Goal: Information Seeking & Learning: Compare options

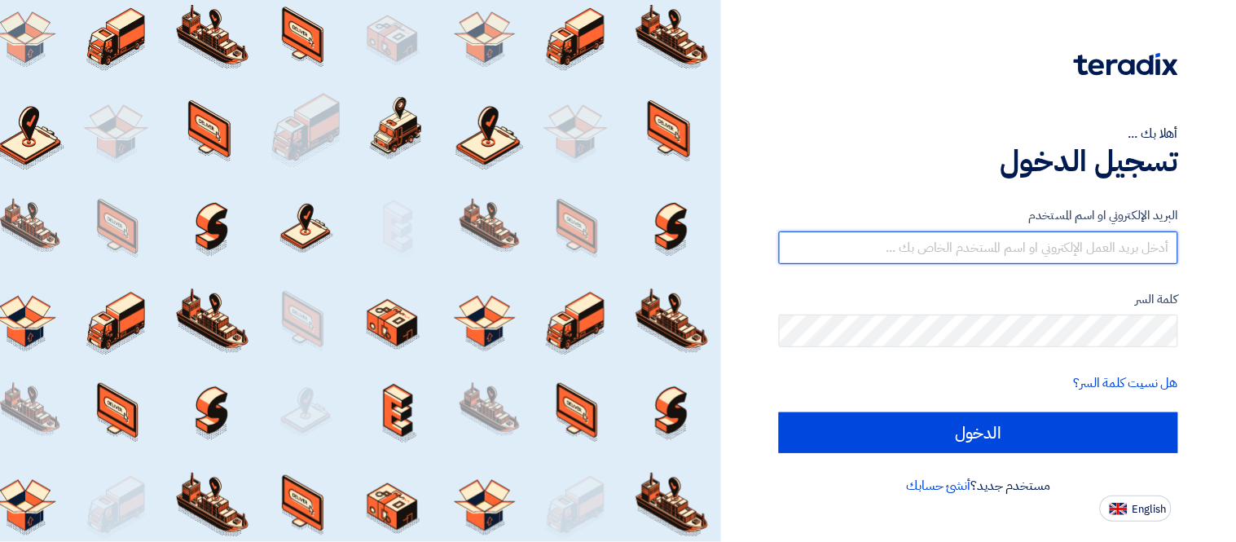
click at [1100, 255] on input "text" at bounding box center [978, 247] width 399 height 33
type input "[PERSON_NAME][EMAIL_ADDRESS][PERSON_NAME][DOMAIN_NAME]"
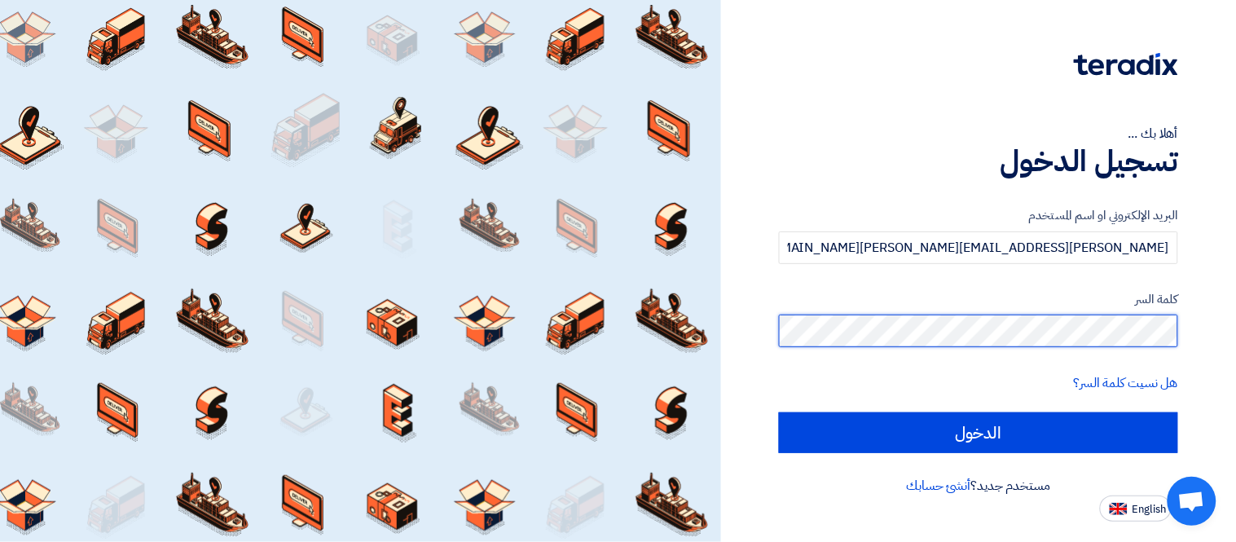
click at [779, 412] on input "الدخول" at bounding box center [978, 432] width 399 height 41
type input "Sign in"
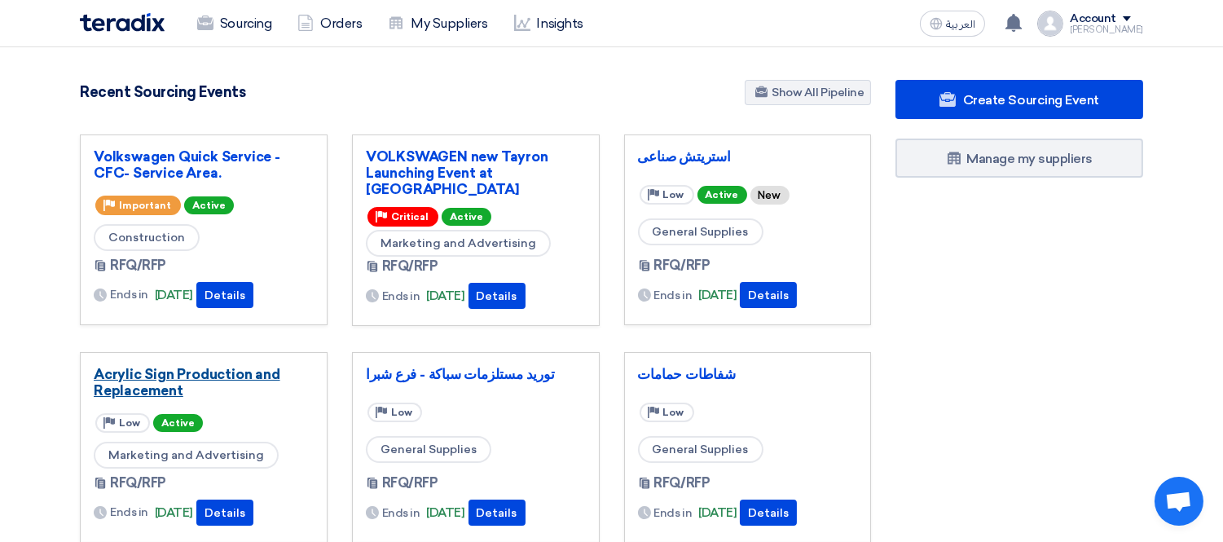
click at [215, 372] on link "Acrylic Sign Production and Replacement" at bounding box center [204, 382] width 220 height 33
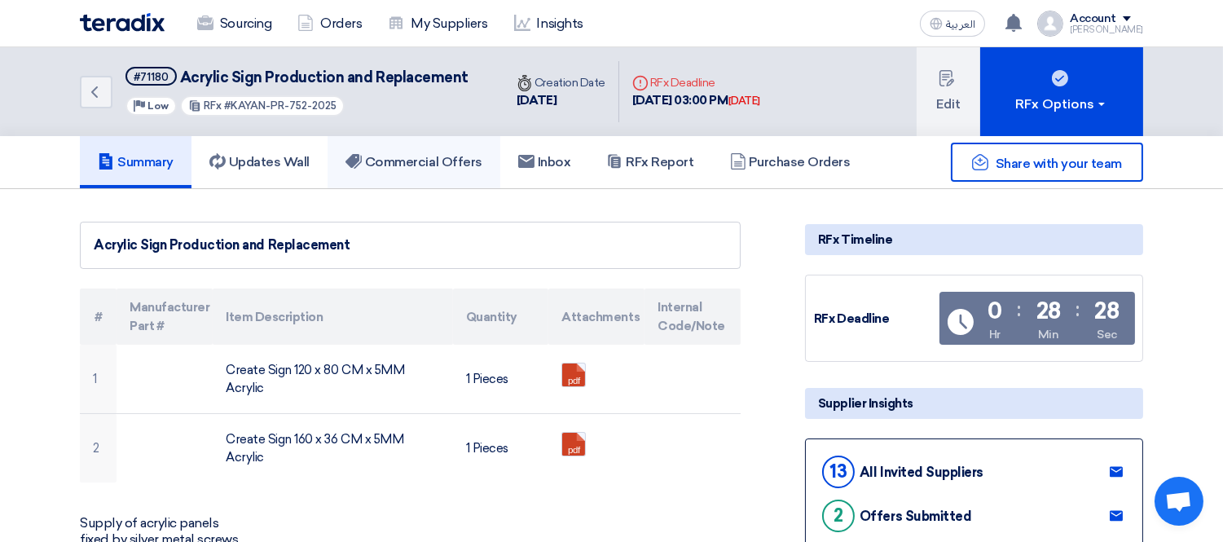
click at [413, 155] on h5 "Commercial Offers" at bounding box center [413, 162] width 137 height 16
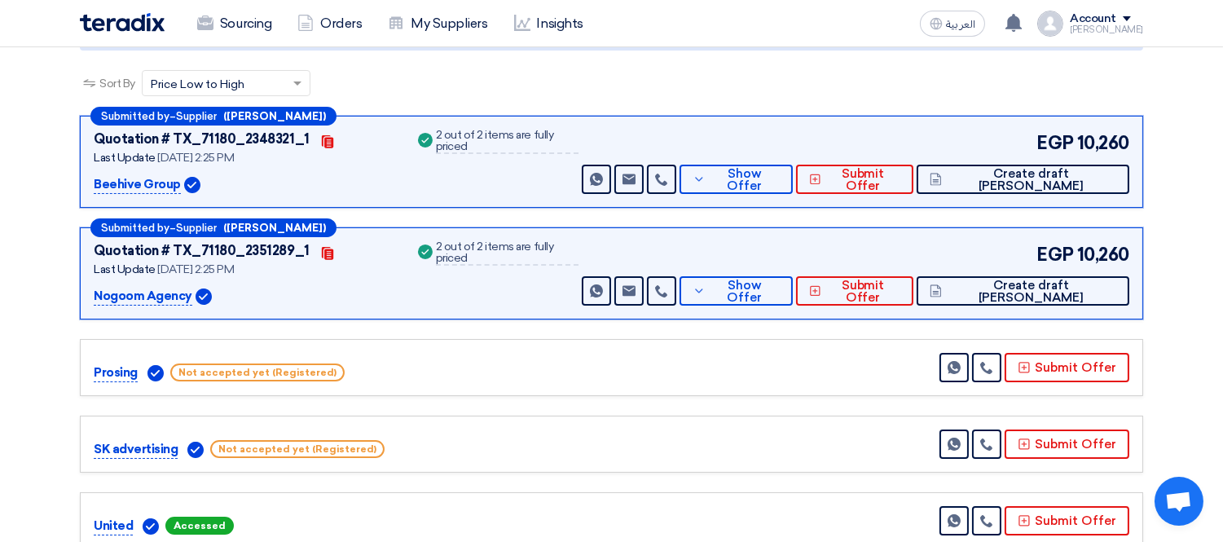
scroll to position [181, 0]
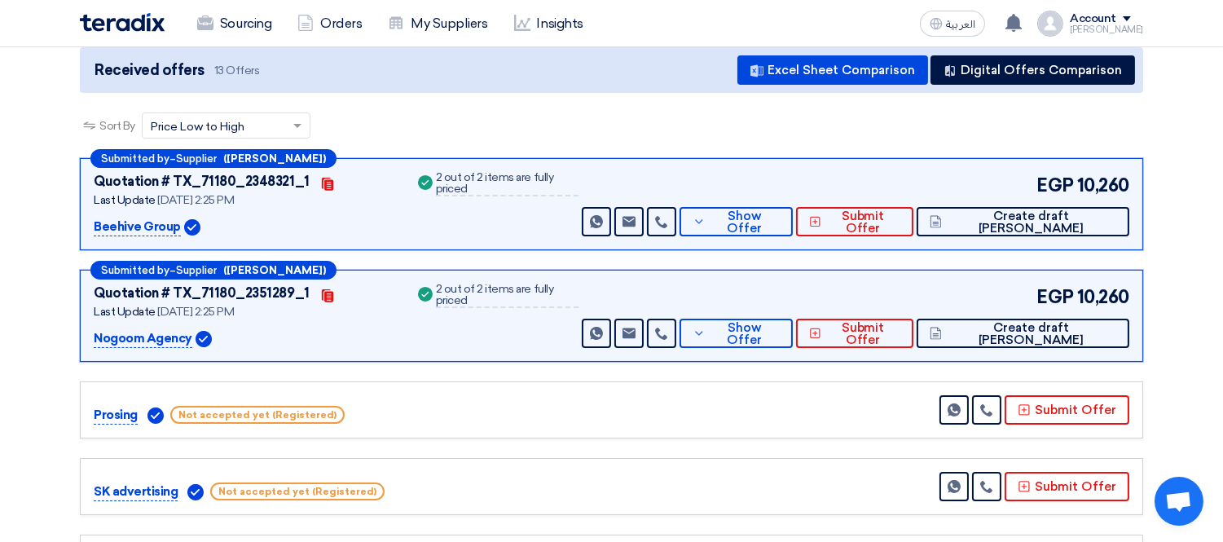
click at [131, 13] on img at bounding box center [122, 22] width 85 height 19
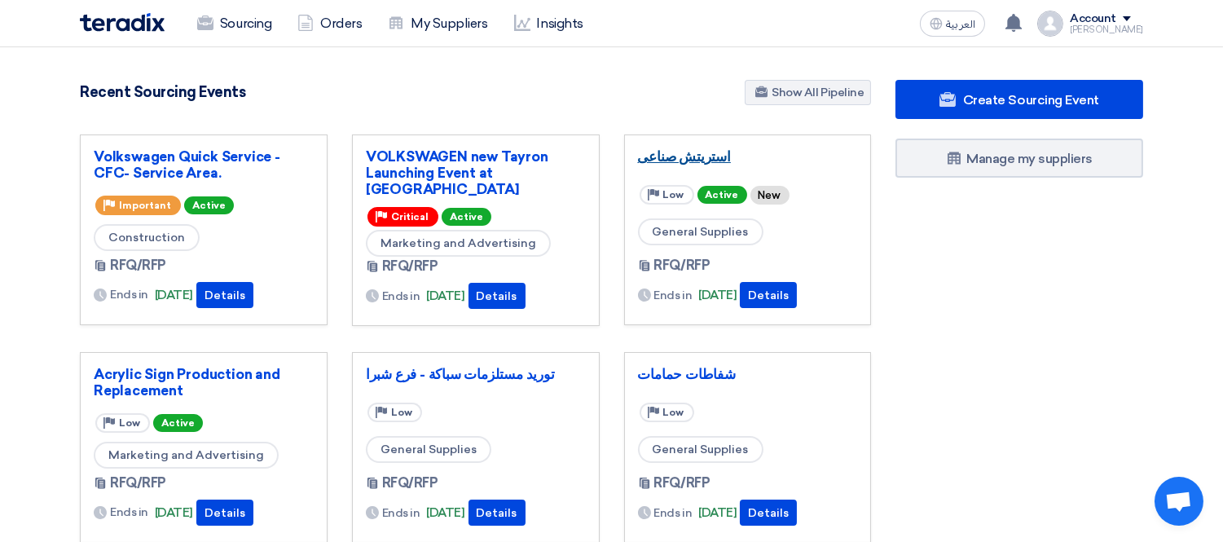
click at [687, 160] on link "استريتش صناعى" at bounding box center [748, 156] width 220 height 16
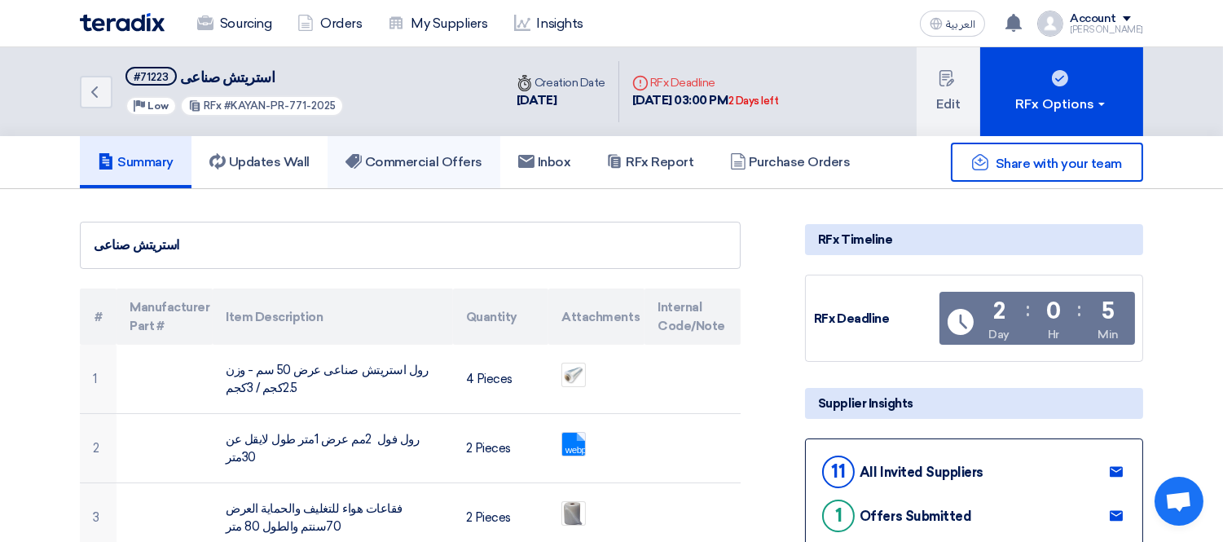
click at [437, 150] on link "Commercial Offers" at bounding box center [413, 162] width 173 height 52
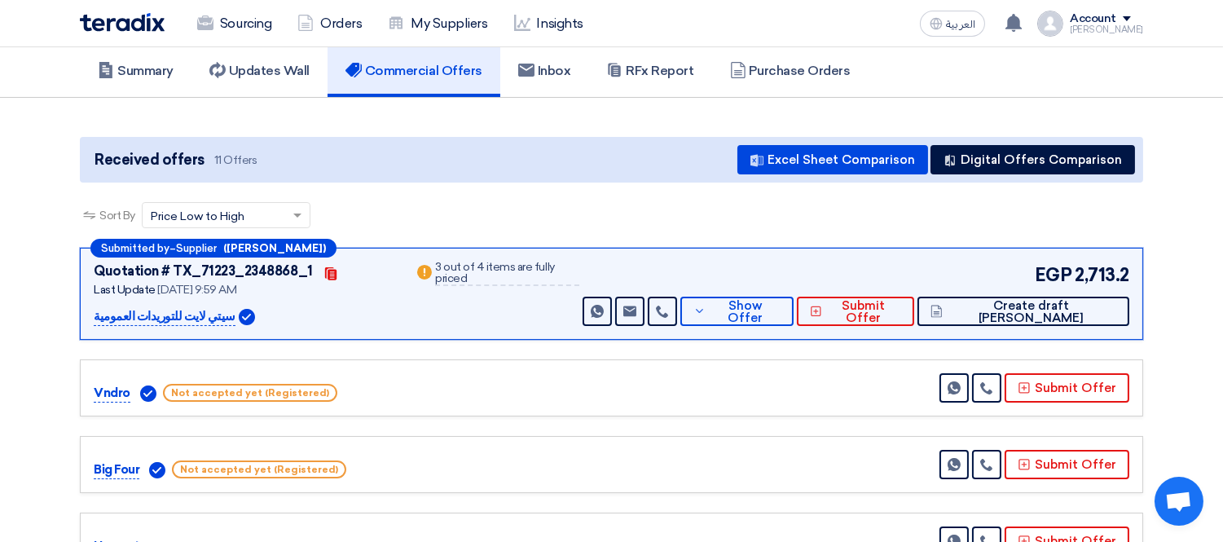
scroll to position [86, 0]
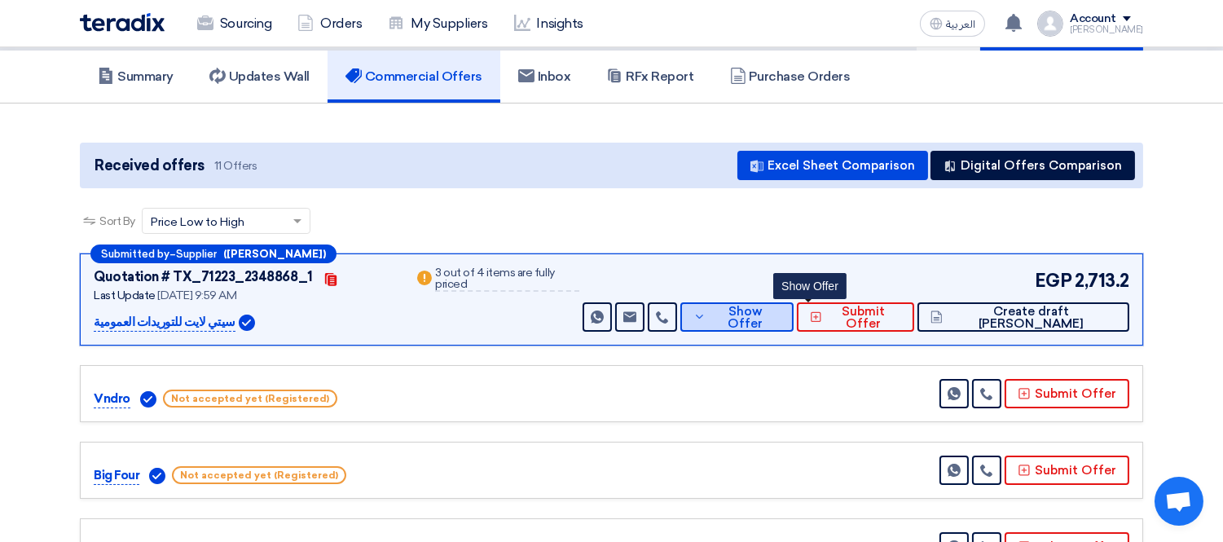
click at [706, 310] on icon at bounding box center [699, 316] width 13 height 13
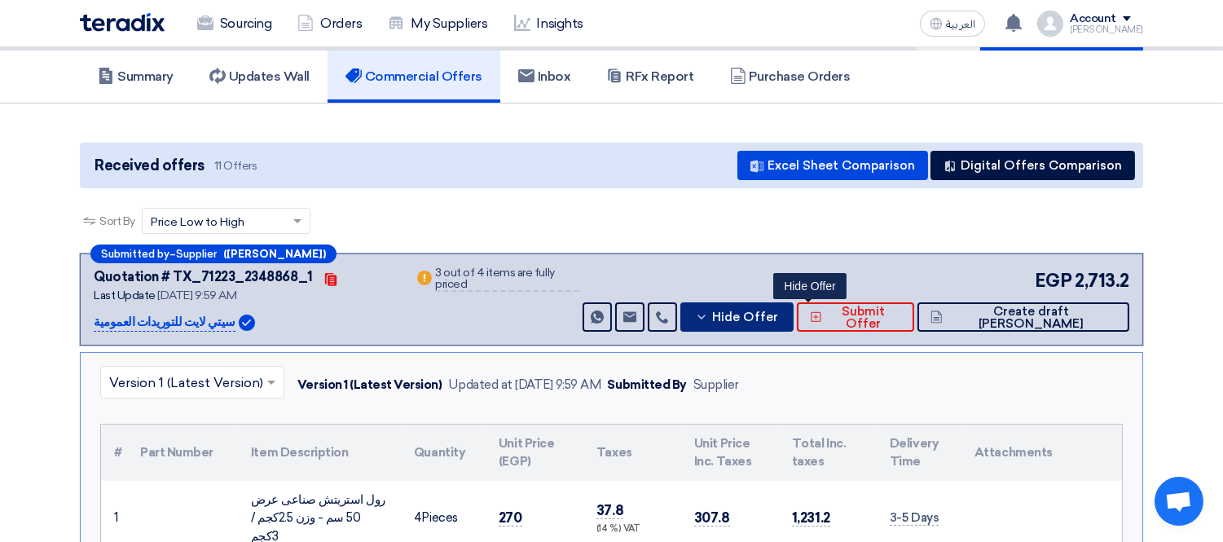
click at [778, 318] on span "Hide Offer" at bounding box center [745, 317] width 66 height 12
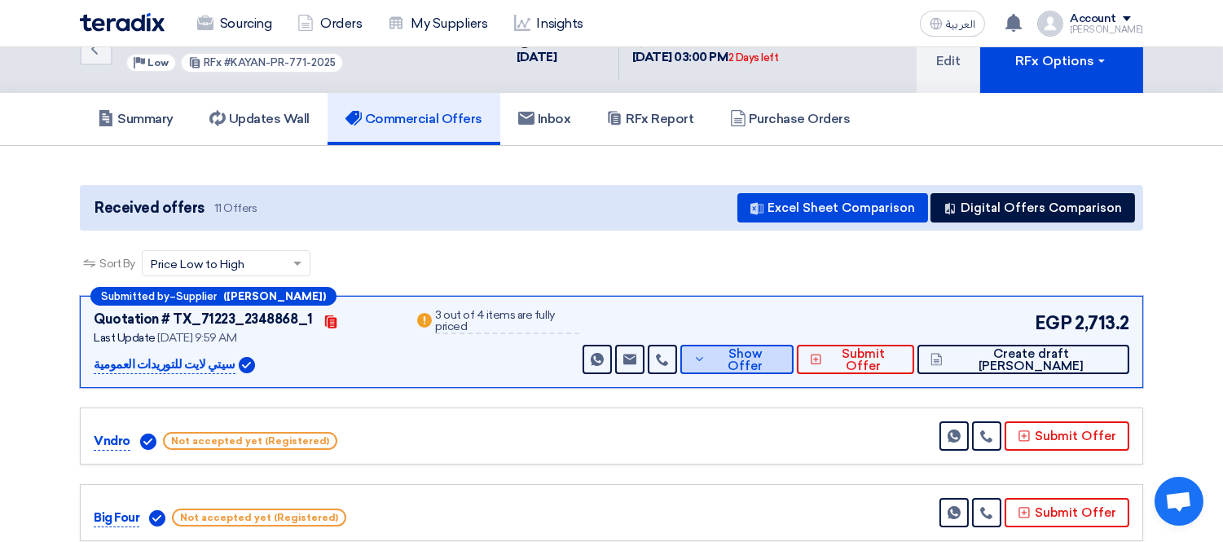
scroll to position [0, 0]
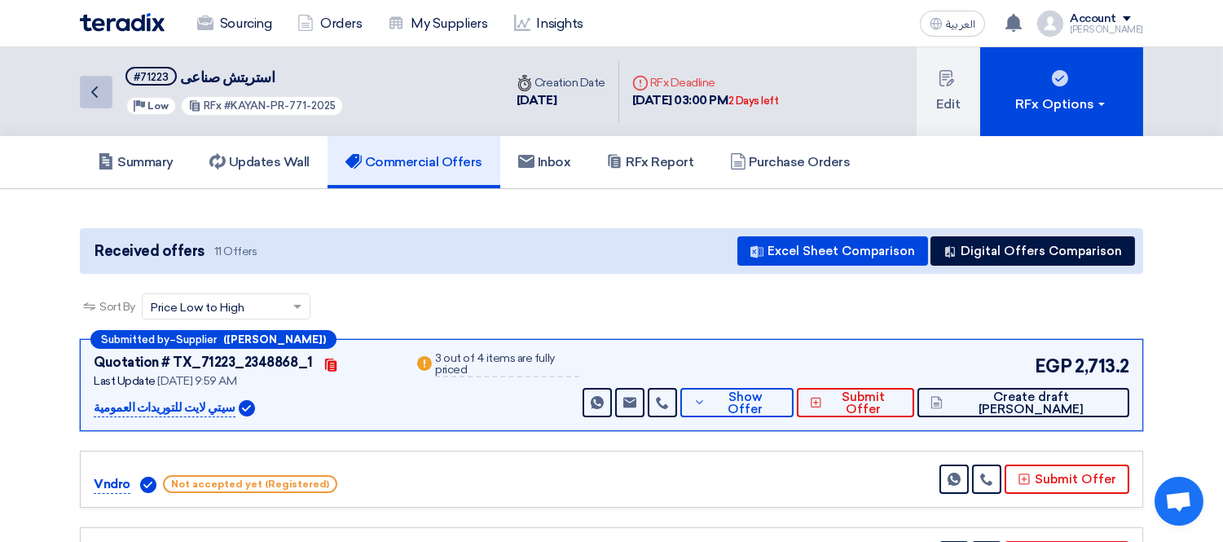
click at [99, 76] on link "Back" at bounding box center [96, 92] width 33 height 33
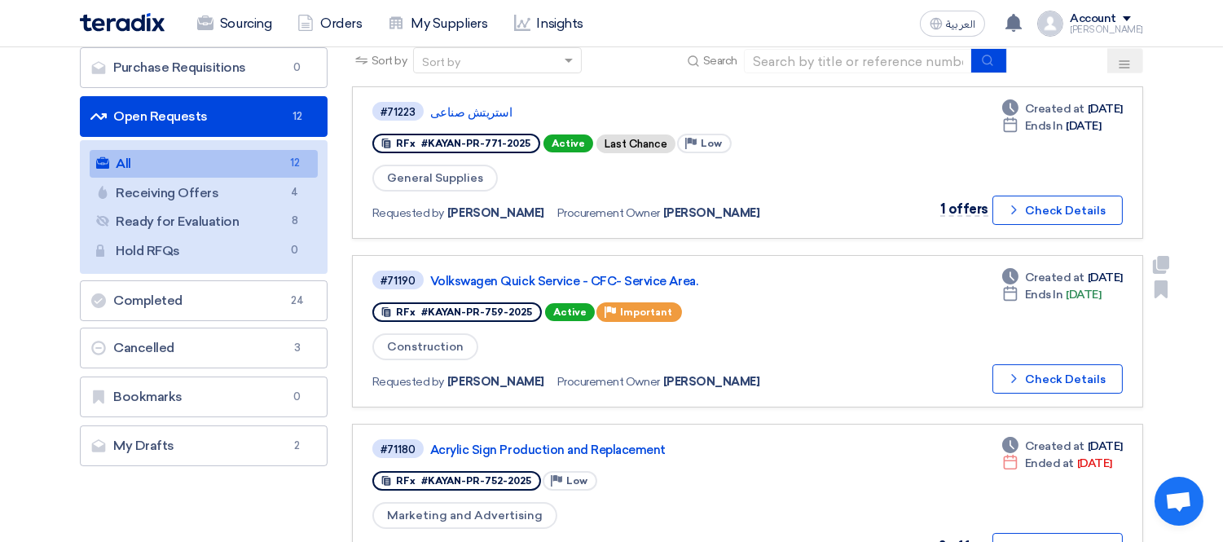
scroll to position [181, 0]
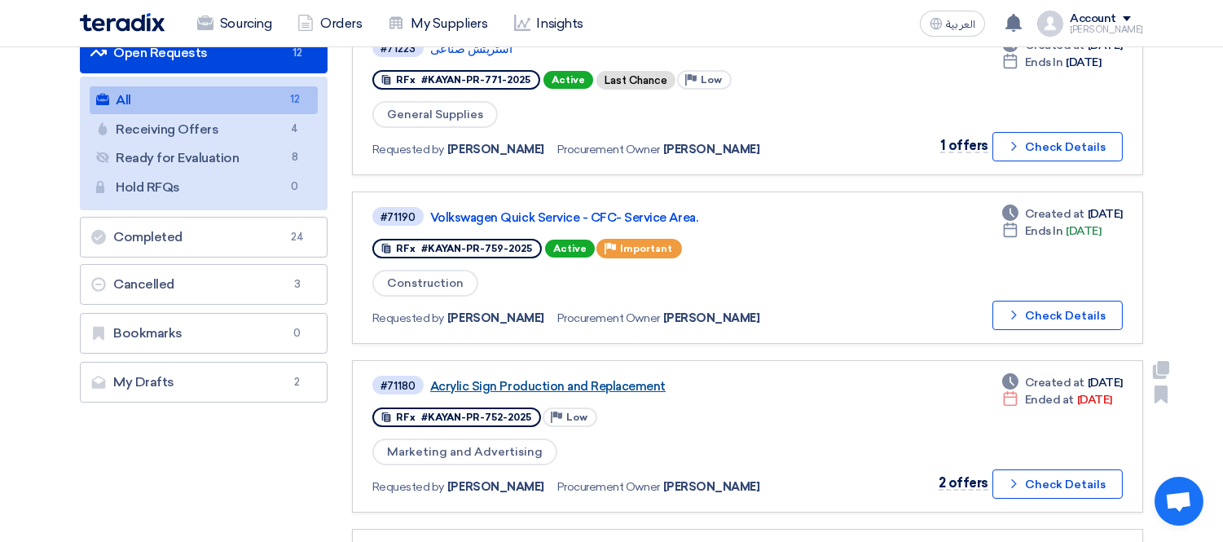
click at [613, 379] on link "Acrylic Sign Production and Replacement" at bounding box center [633, 386] width 407 height 15
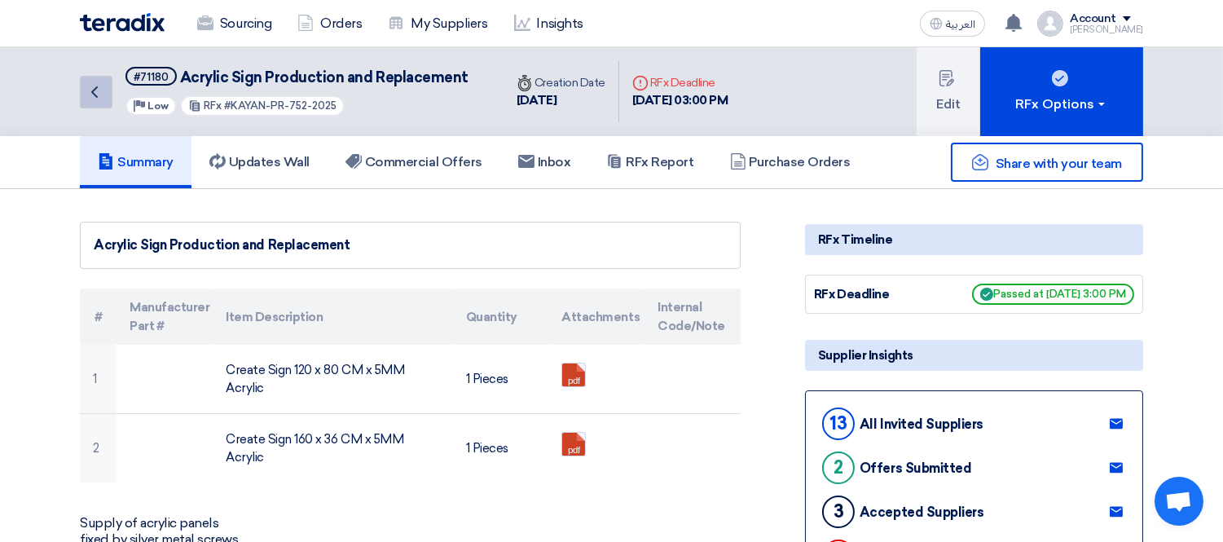
click at [87, 82] on icon "Back" at bounding box center [95, 92] width 20 height 20
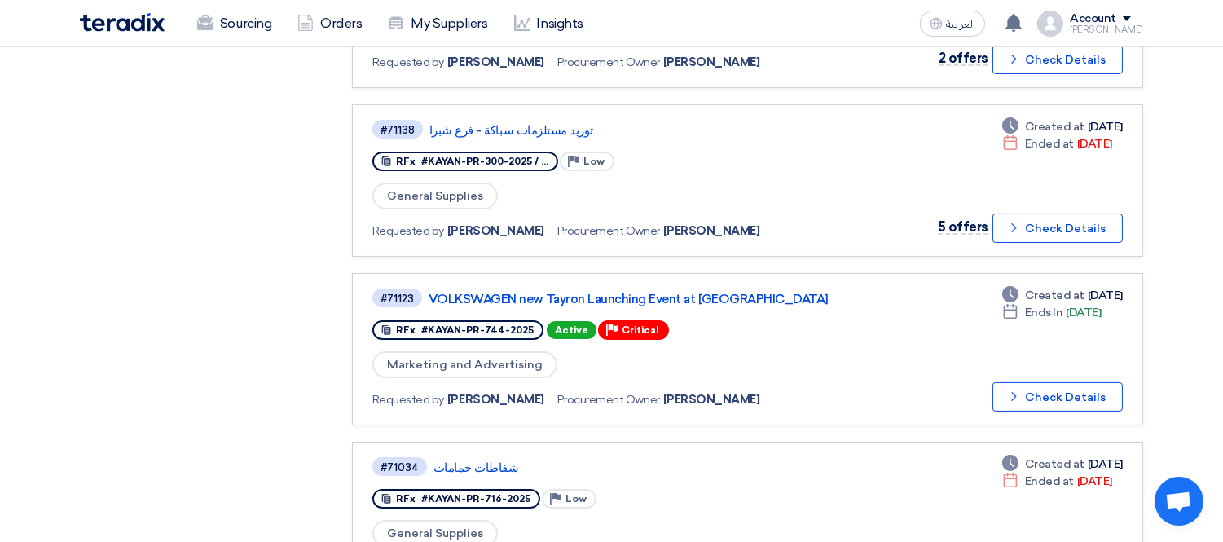
scroll to position [626, 0]
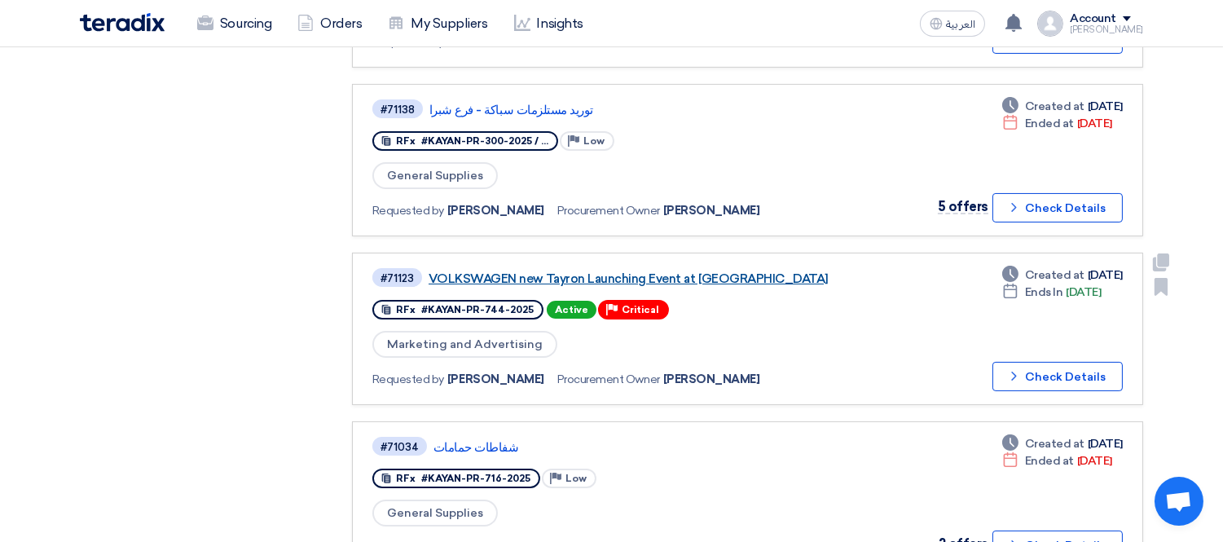
click at [660, 271] on link "VOLKSWAGEN new Tayron Launching Event at [GEOGRAPHIC_DATA]" at bounding box center [631, 278] width 407 height 15
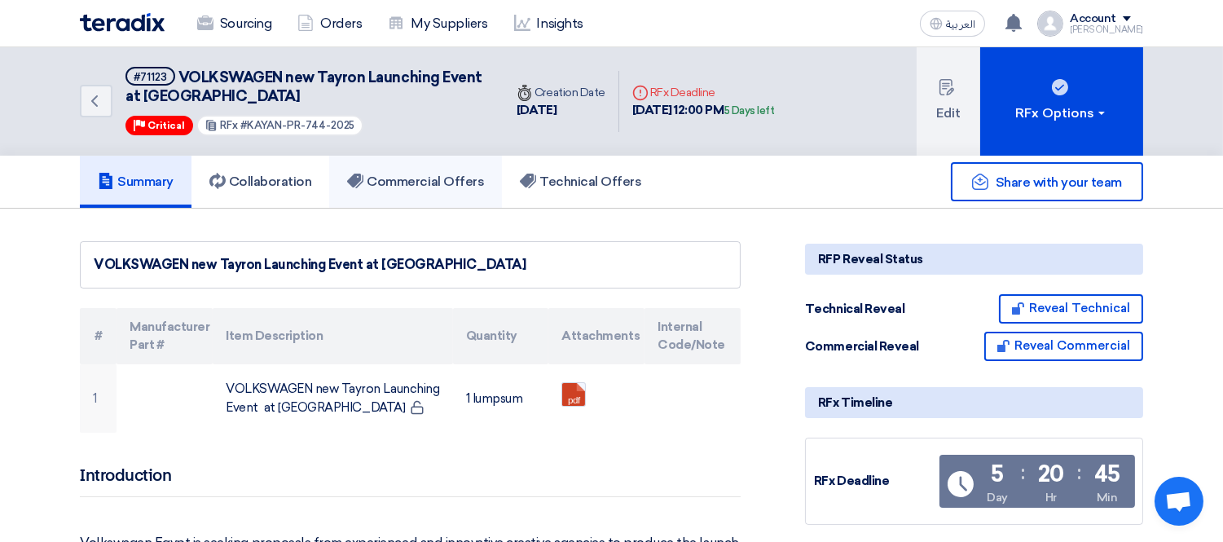
click at [389, 189] on link "Commercial Offers" at bounding box center [415, 182] width 173 height 52
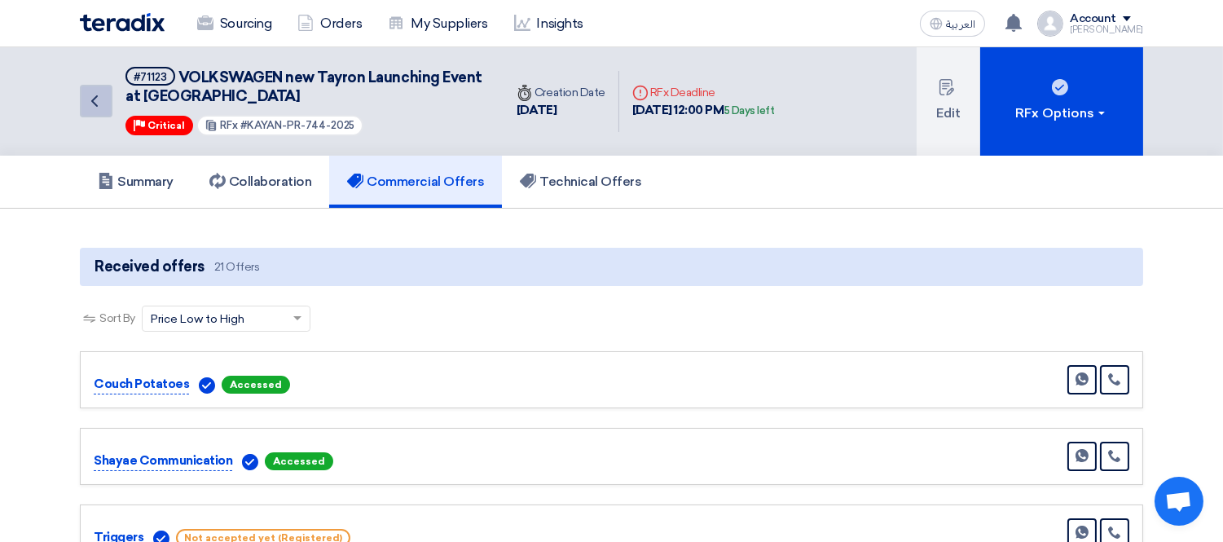
click at [99, 108] on icon "Back" at bounding box center [95, 101] width 20 height 20
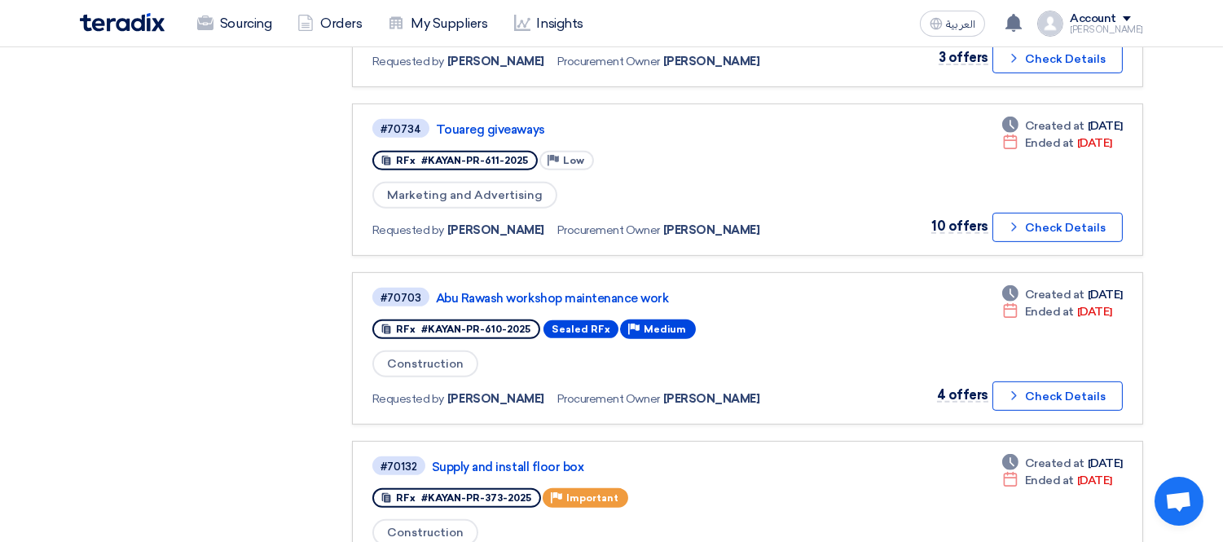
scroll to position [1288, 0]
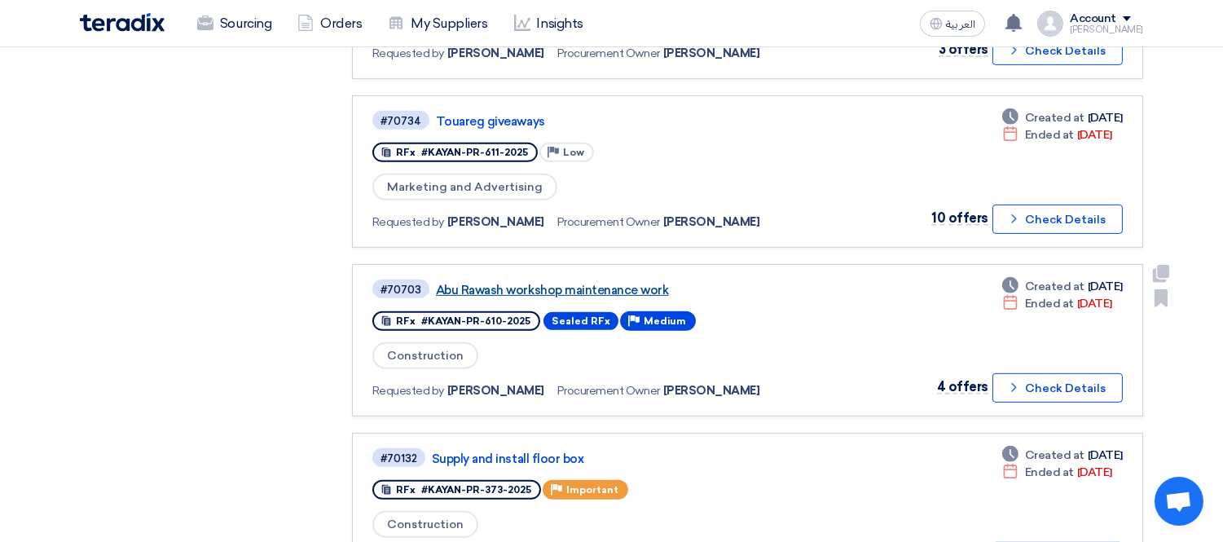
click at [617, 283] on link "Abu Rawash workshop maintenance work" at bounding box center [639, 290] width 407 height 15
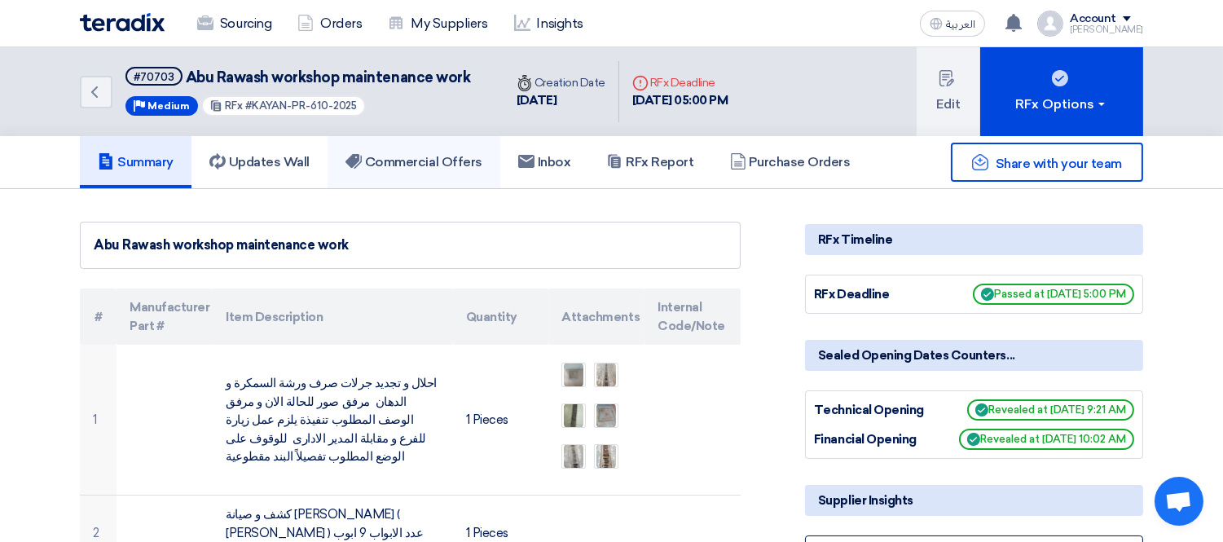
click at [421, 149] on link "Commercial Offers" at bounding box center [413, 162] width 173 height 52
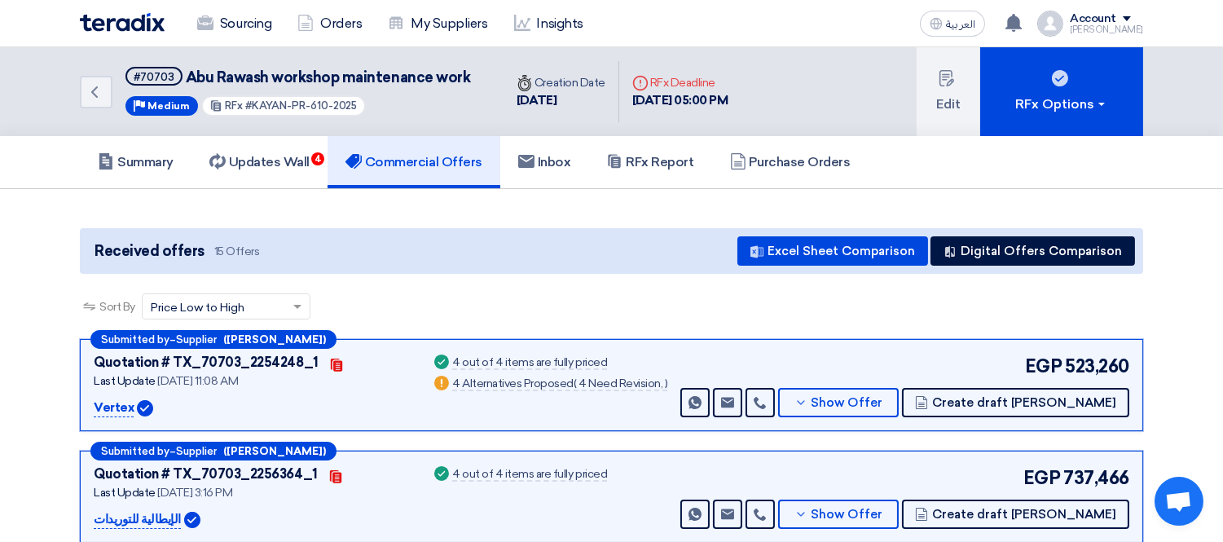
click at [116, 407] on p "Vertex" at bounding box center [114, 408] width 40 height 20
copy p "Vertex"
click at [898, 393] on button "Show Offer" at bounding box center [838, 402] width 121 height 29
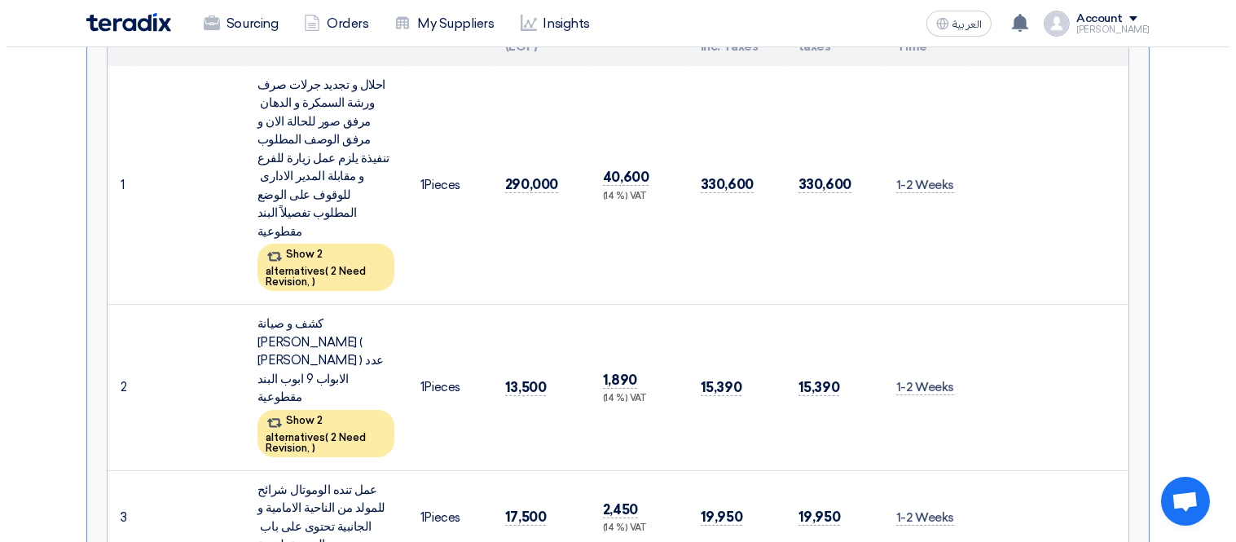
scroll to position [542, 0]
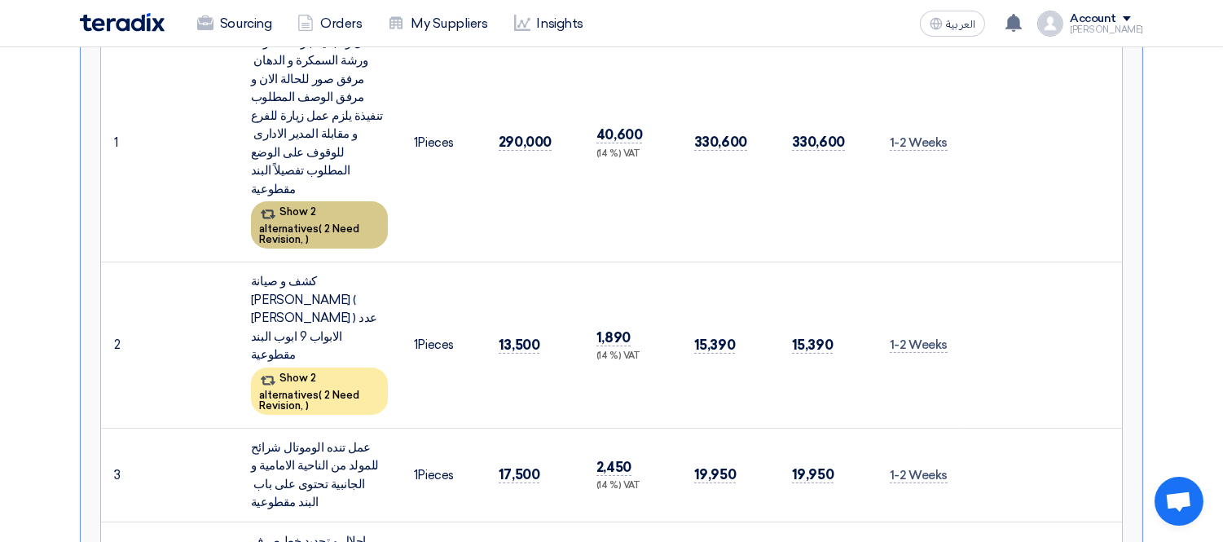
click at [334, 222] on span "2 Need Revision," at bounding box center [309, 233] width 100 height 23
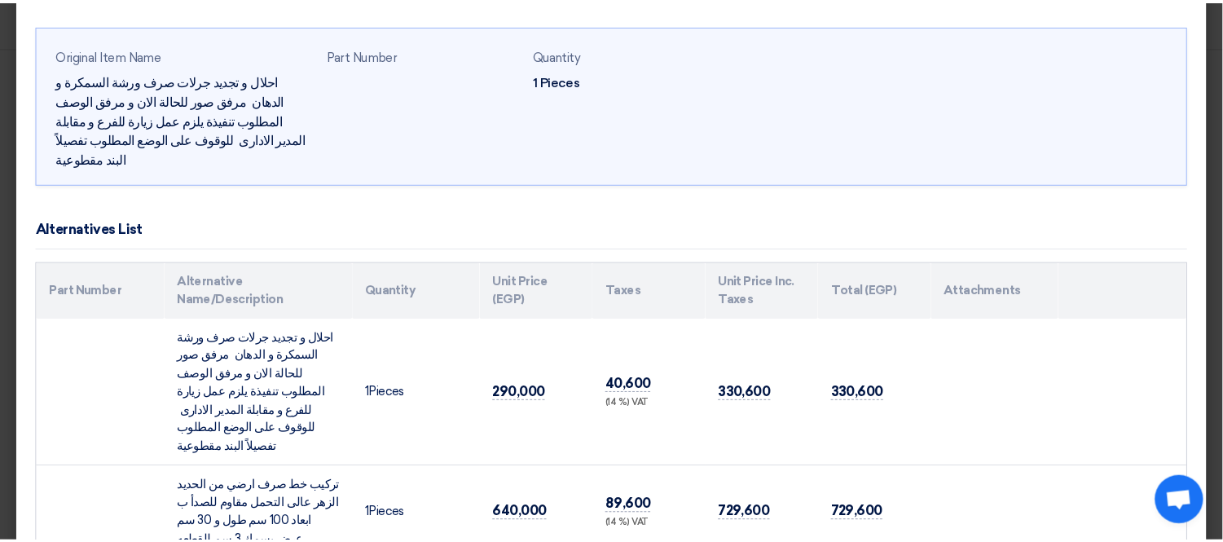
scroll to position [102, 0]
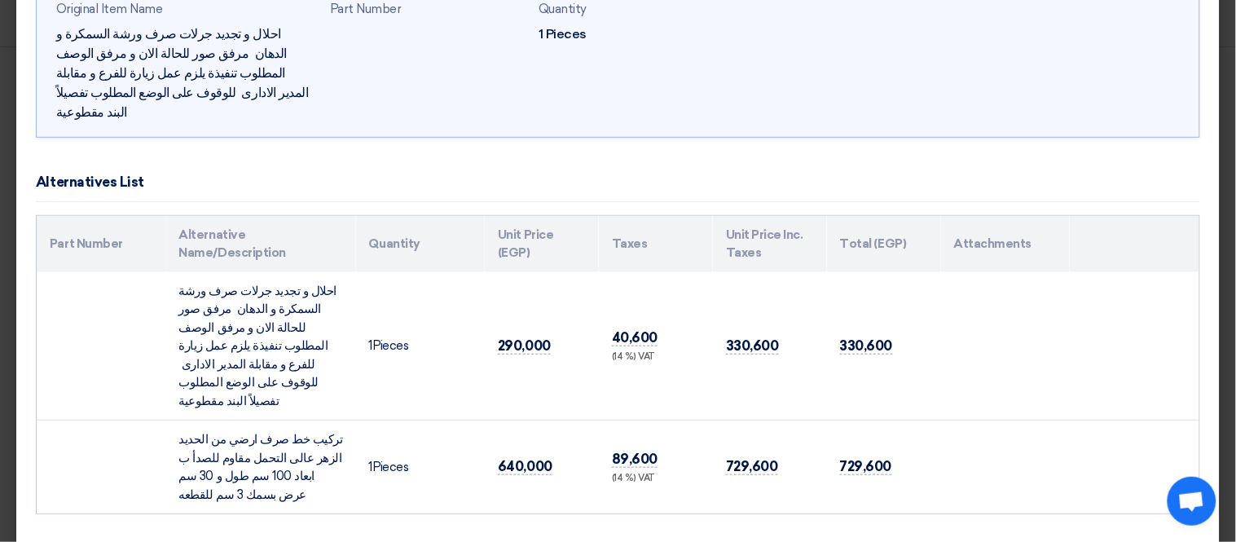
click at [0, 304] on modal-container "The supplier suggests 2 alternatives for this item × Original Item Name احلال و…" at bounding box center [618, 271] width 1236 height 542
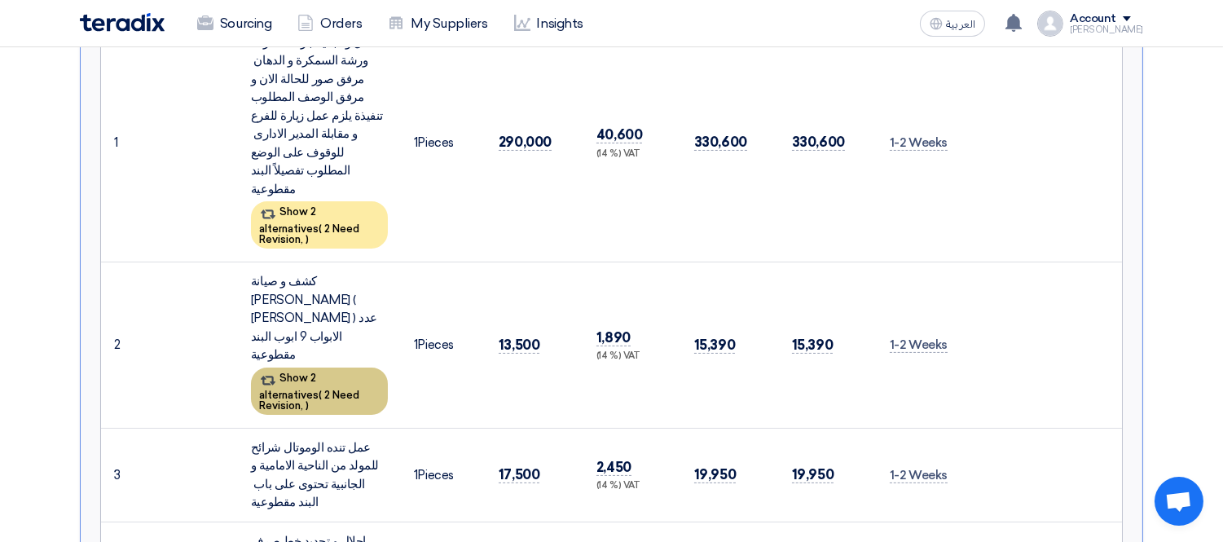
click at [283, 367] on div "Show 2 alternatives ( 2 Need Revision, )" at bounding box center [319, 390] width 137 height 47
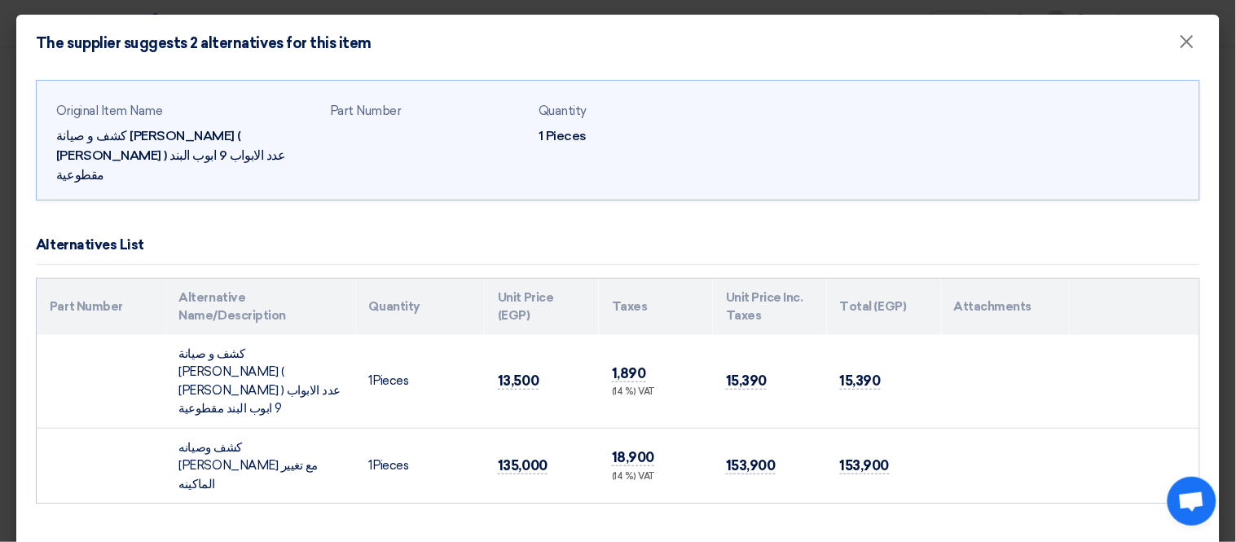
click at [0, 377] on modal-container "The supplier suggests 2 alternatives for this item × Original Item Name كشف و ص…" at bounding box center [618, 271] width 1236 height 542
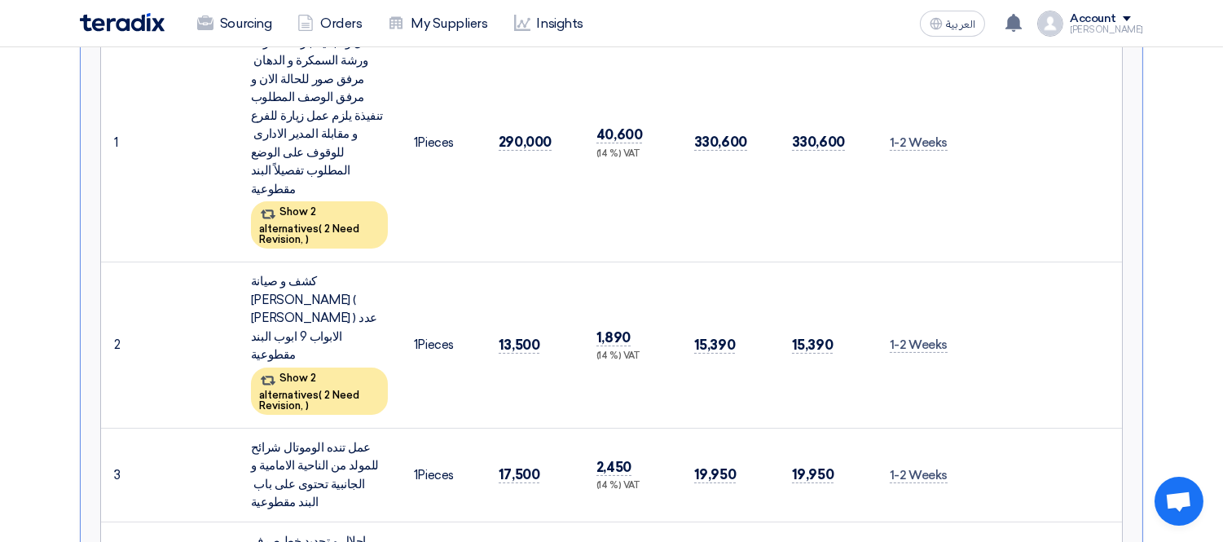
scroll to position [723, 0]
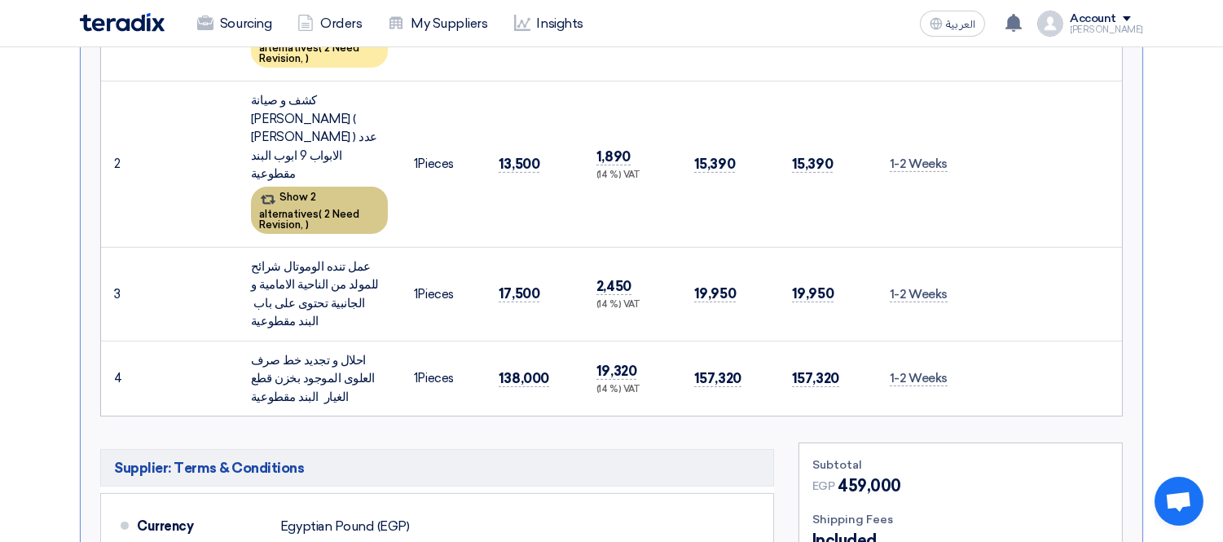
click at [324, 208] on span "2 Need Revision," at bounding box center [309, 219] width 100 height 23
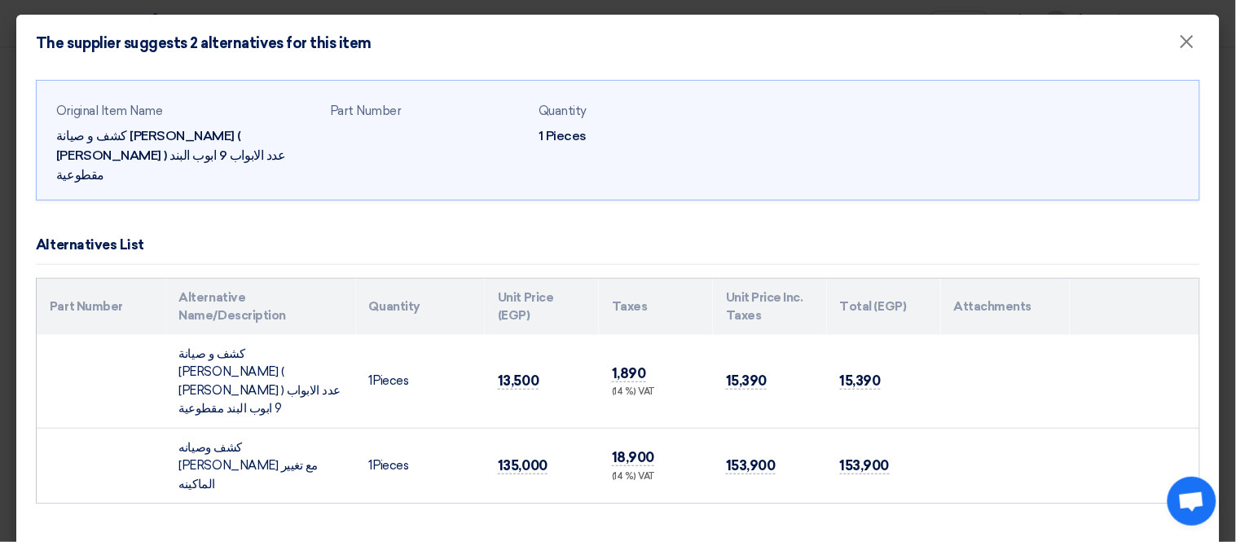
click at [0, 283] on modal-container "The supplier suggests 2 alternatives for this item × Original Item Name كشف و ص…" at bounding box center [618, 271] width 1236 height 542
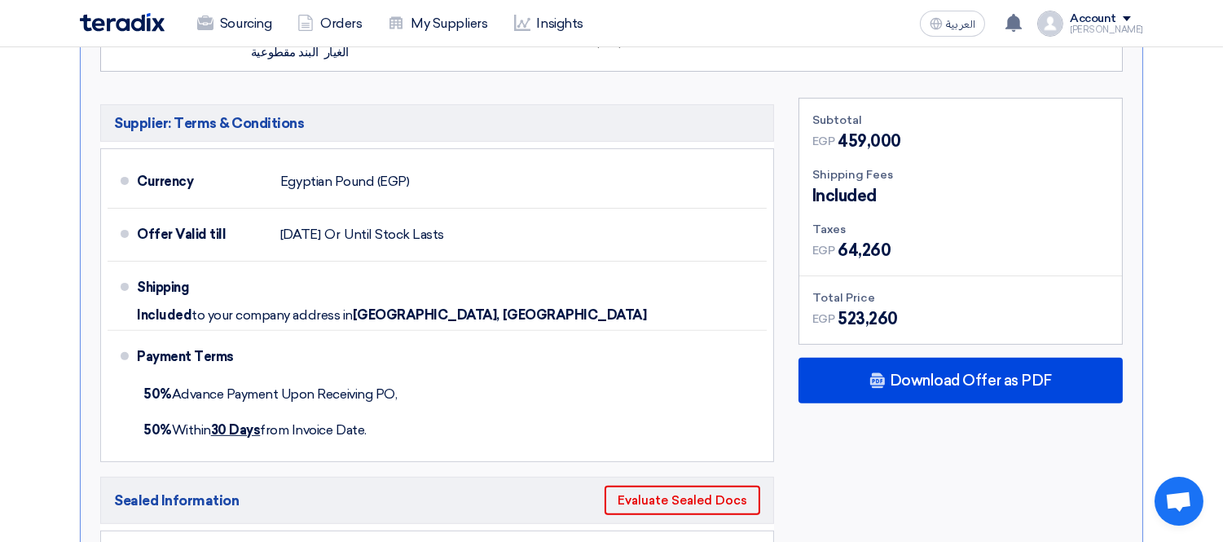
scroll to position [1266, 0]
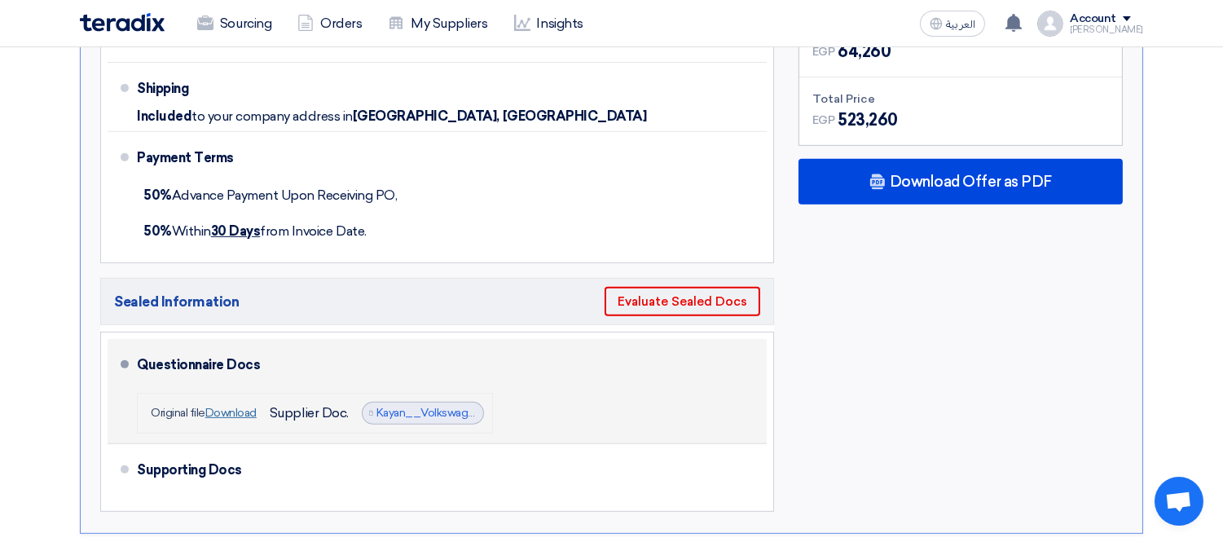
click at [225, 406] on link "Download" at bounding box center [230, 413] width 51 height 14
click at [419, 406] on link "Kayan__Volkswagen_Abo_Rawash_1753862850249.pdf" at bounding box center [522, 413] width 292 height 14
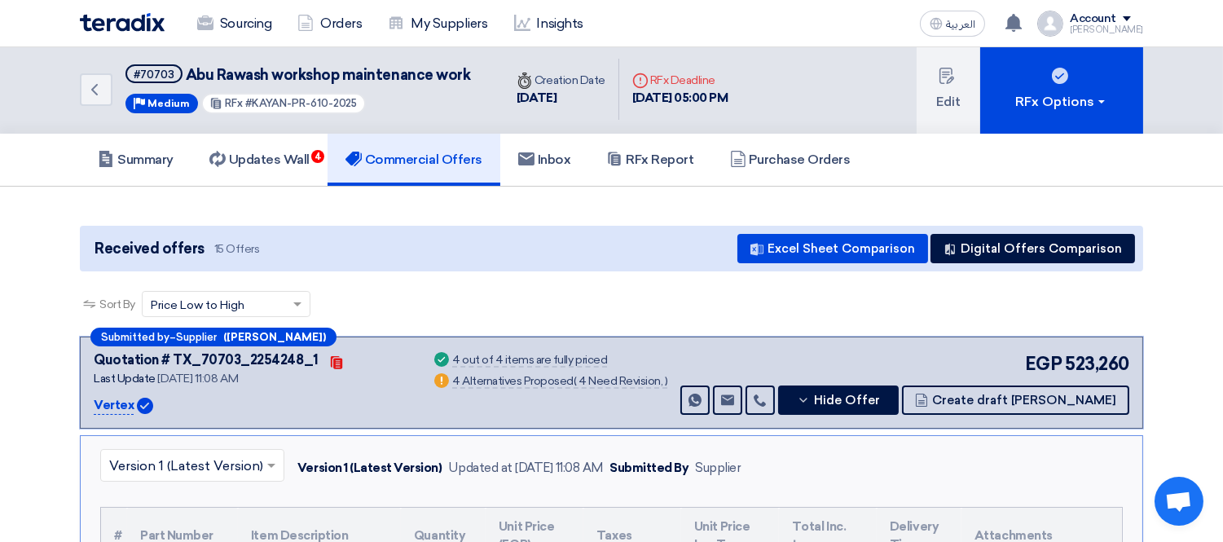
scroll to position [0, 0]
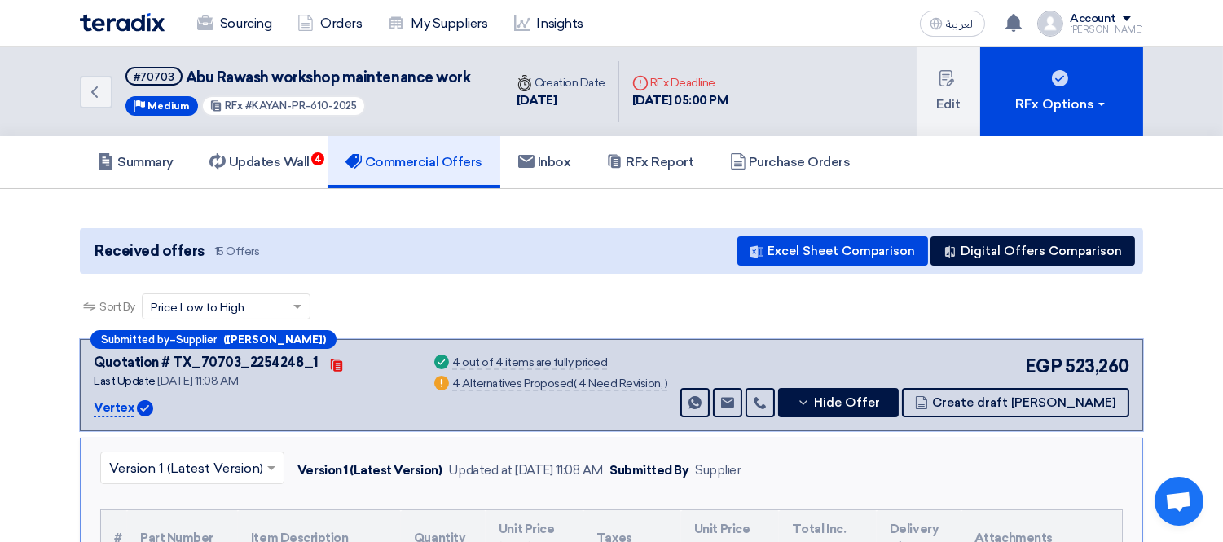
click at [116, 398] on p "Vertex" at bounding box center [114, 408] width 40 height 20
copy p "Vertex"
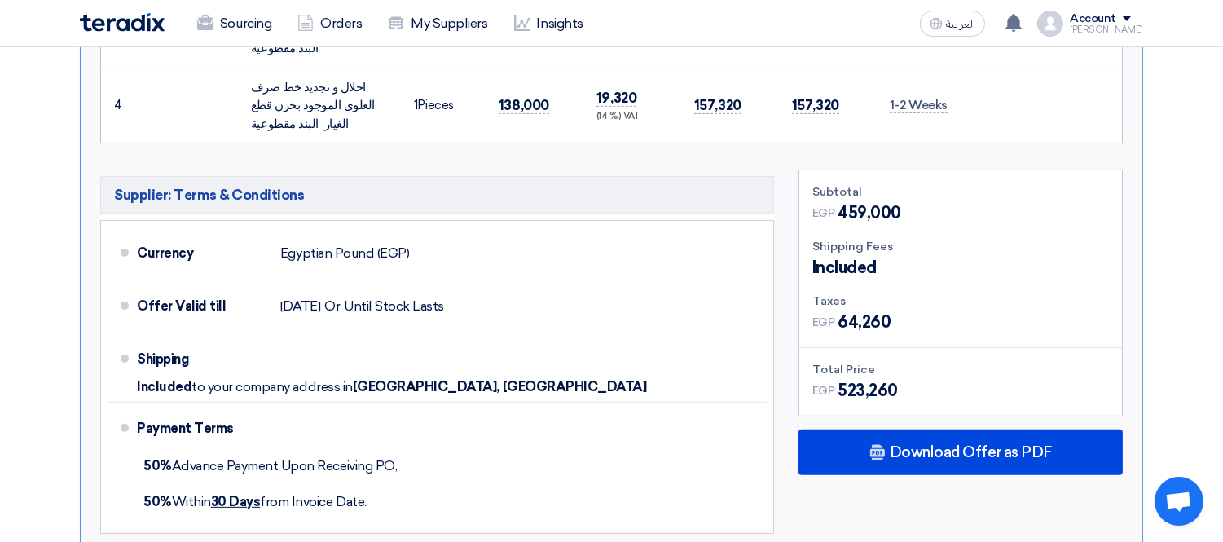
scroll to position [1086, 0]
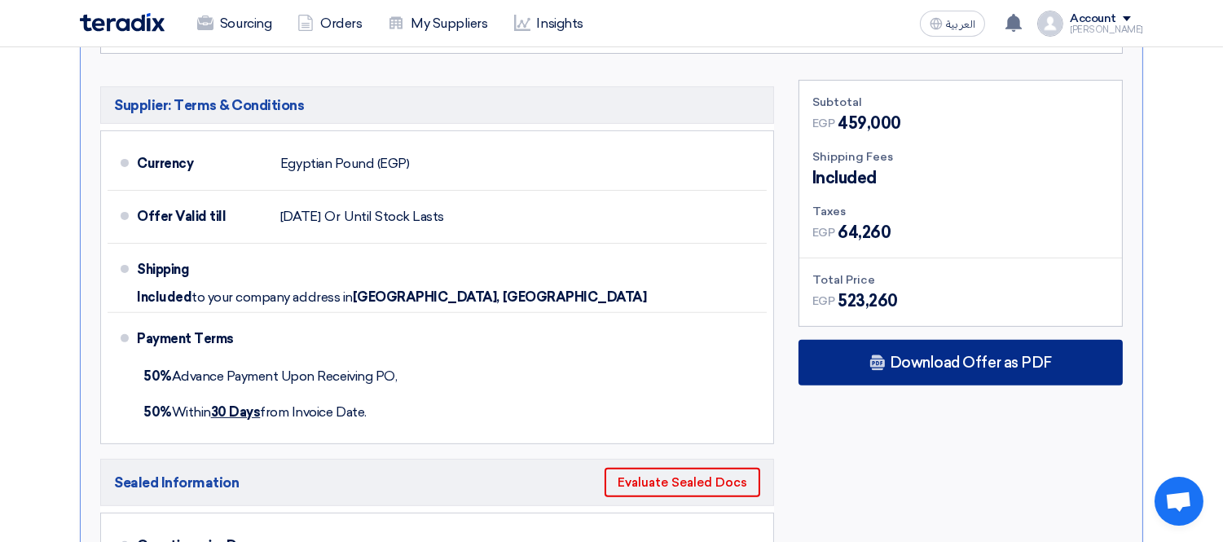
click at [909, 355] on span "Download Offer as PDF" at bounding box center [970, 362] width 162 height 15
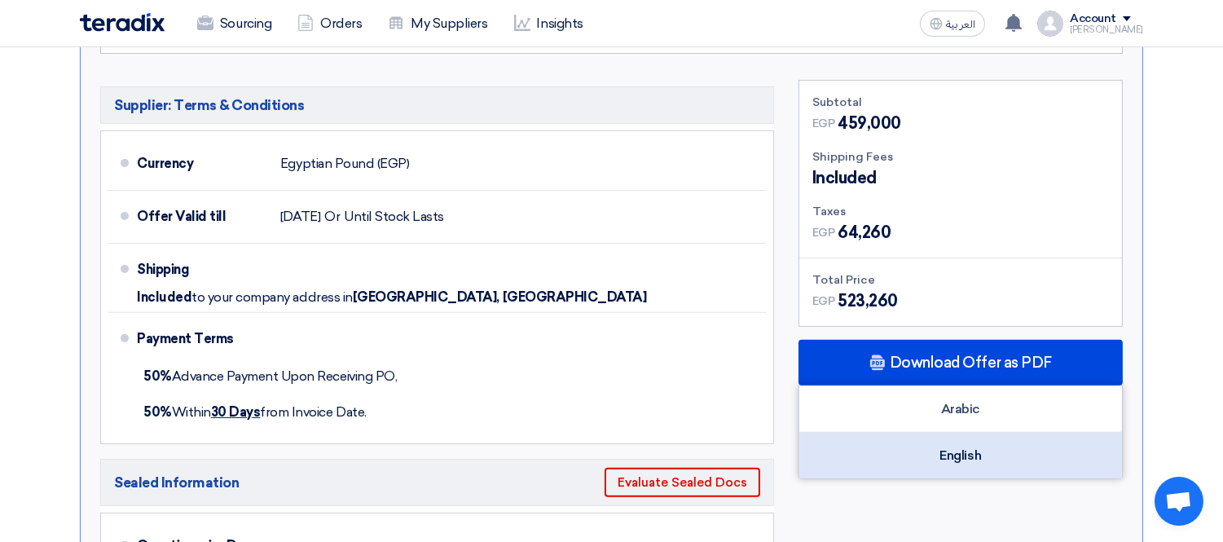
click at [913, 432] on div "English" at bounding box center [960, 455] width 323 height 46
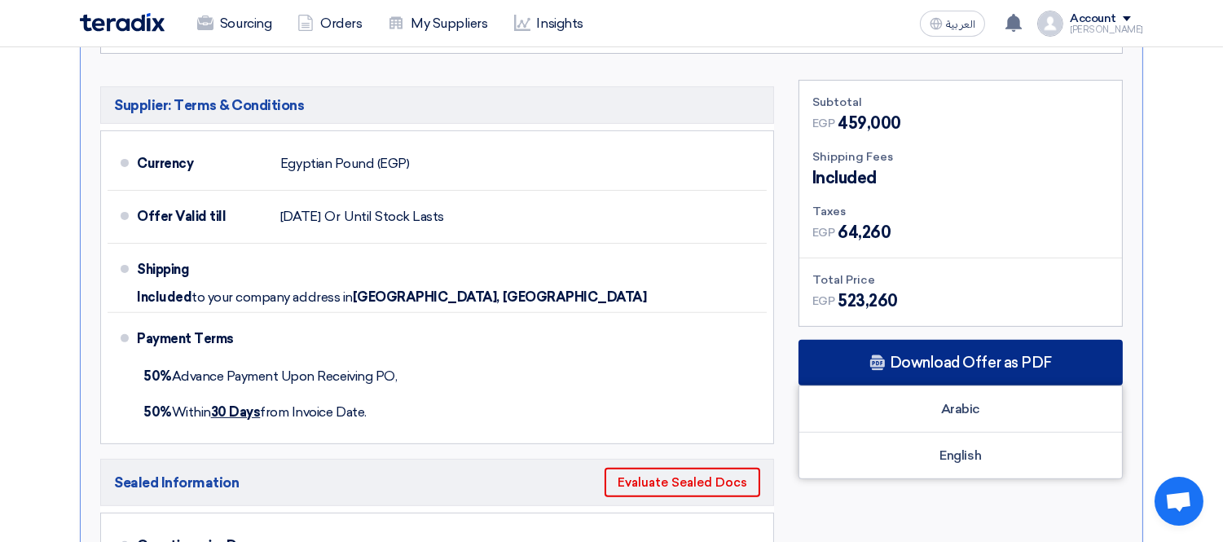
click at [916, 340] on div "Download Offer as PDF" at bounding box center [960, 363] width 324 height 46
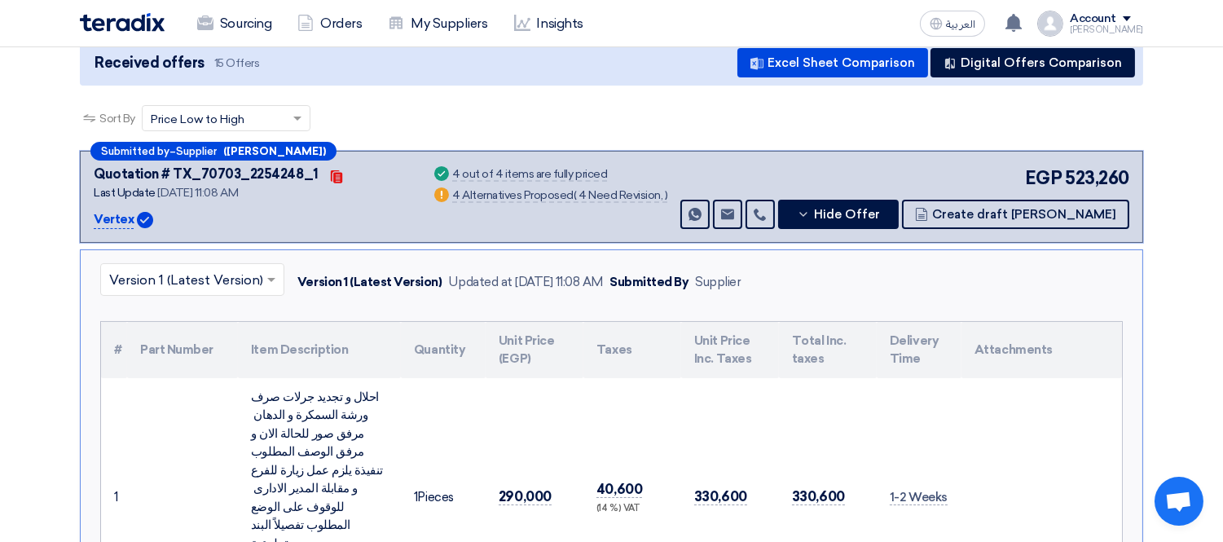
scroll to position [181, 0]
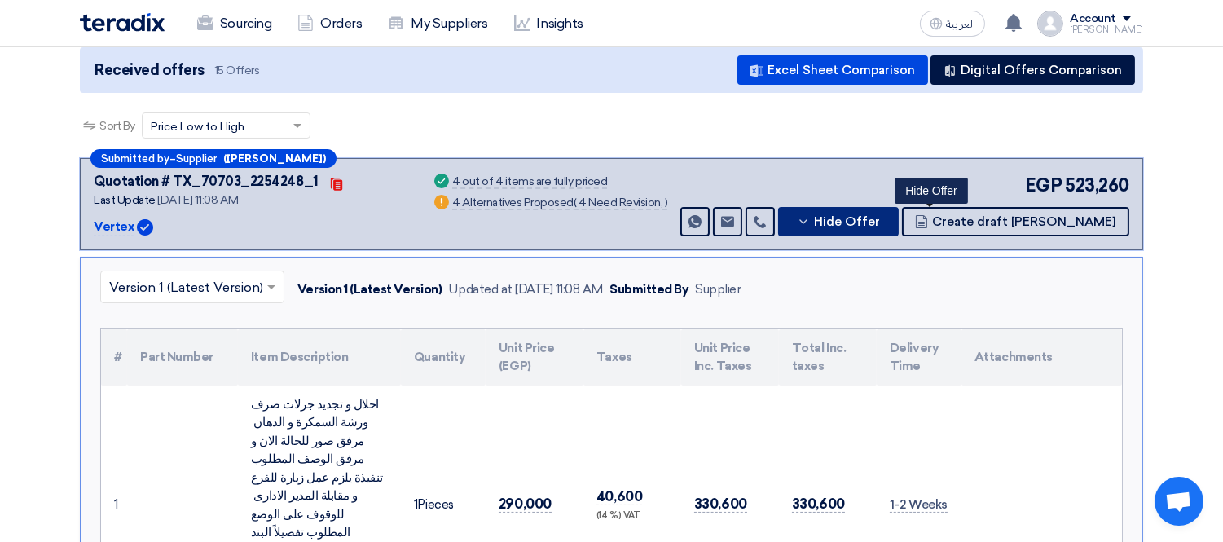
click at [898, 209] on button "Hide Offer" at bounding box center [838, 221] width 121 height 29
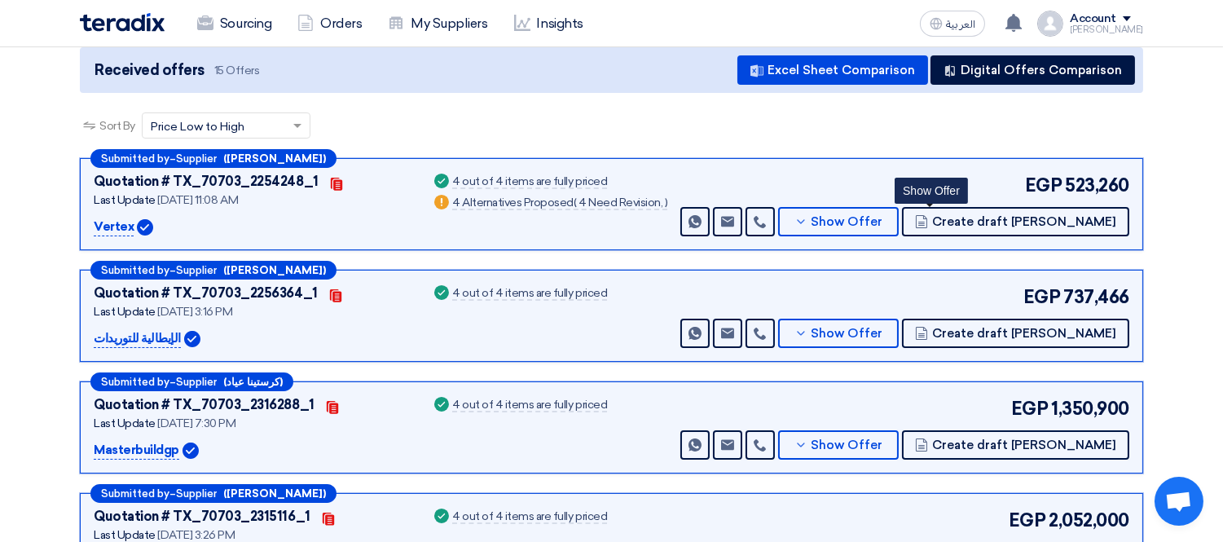
click at [150, 343] on p "الإيطالية للتوريدات" at bounding box center [137, 339] width 87 height 20
click at [147, 338] on p "الإيطالية للتوريدات" at bounding box center [137, 339] width 87 height 20
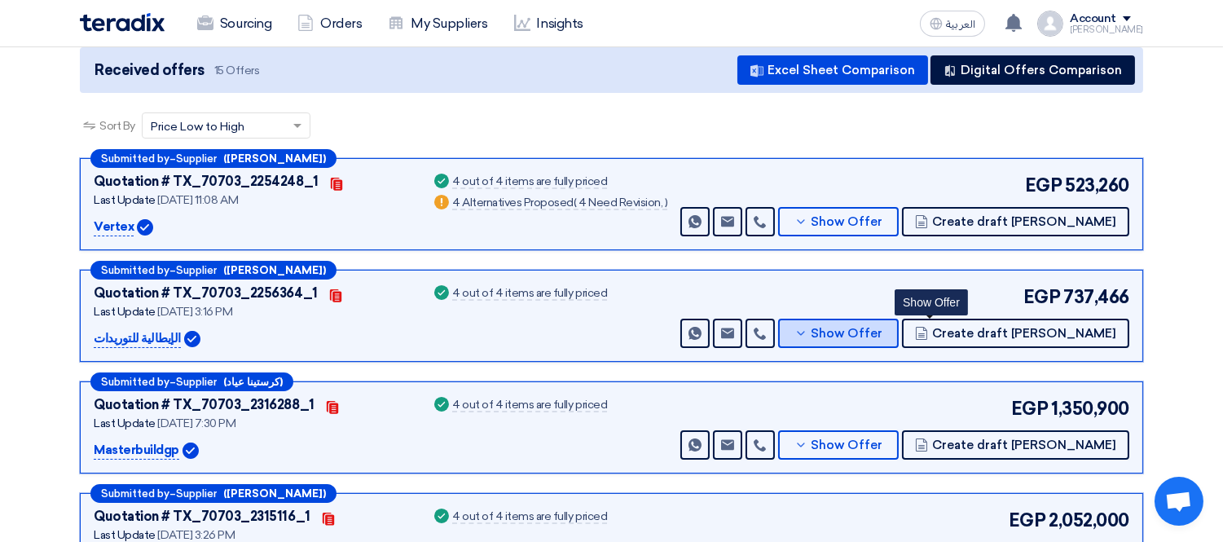
click at [883, 334] on span "Show Offer" at bounding box center [847, 333] width 72 height 12
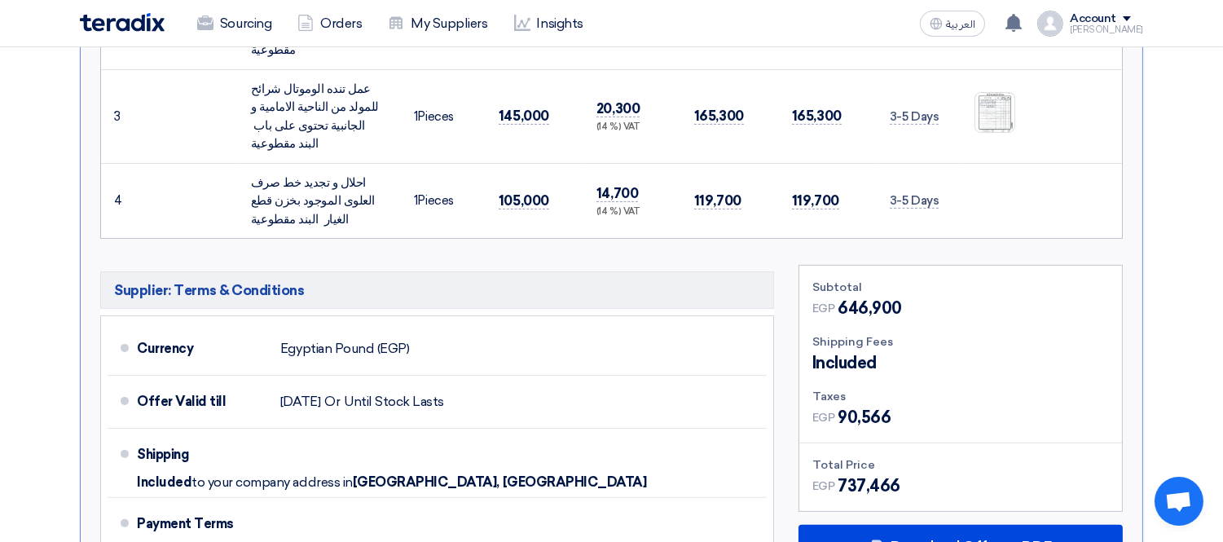
scroll to position [1266, 0]
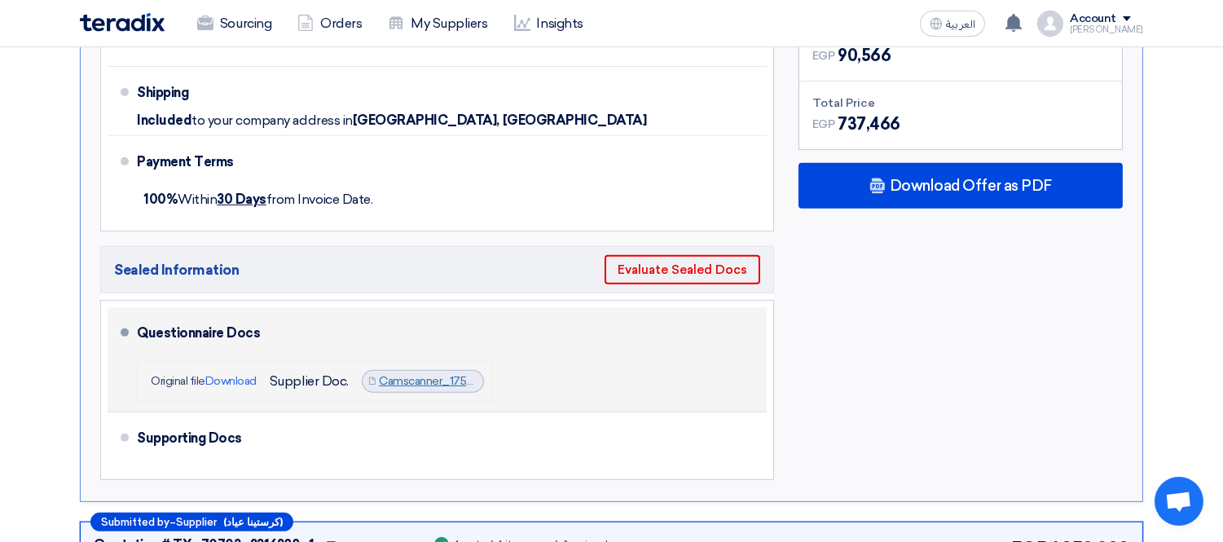
click at [436, 374] on link "Camscanner_1753877715390.jpg" at bounding box center [463, 381] width 169 height 14
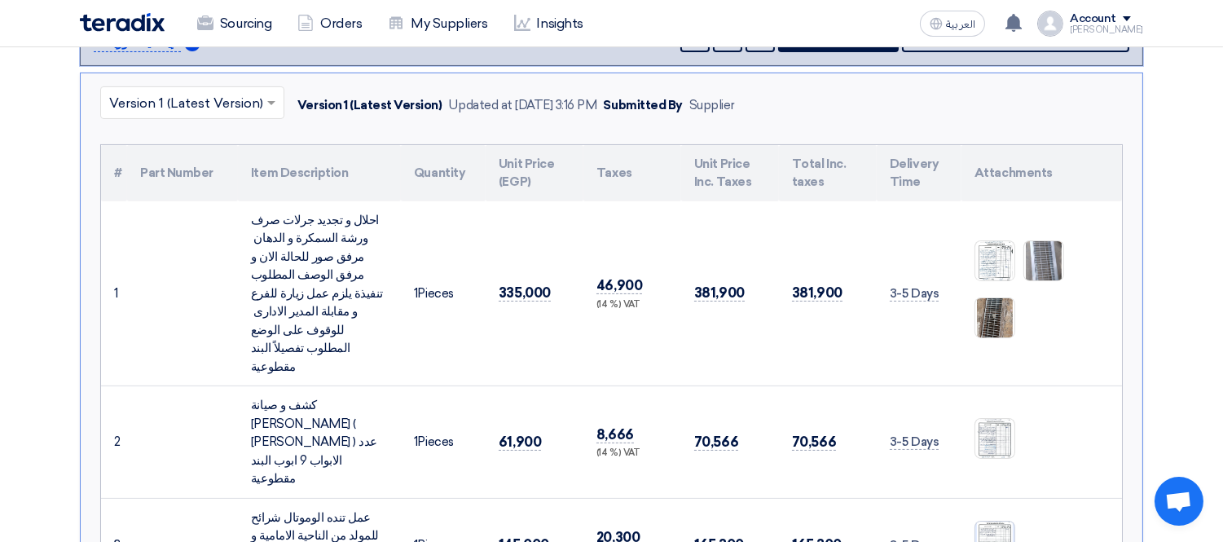
scroll to position [362, 0]
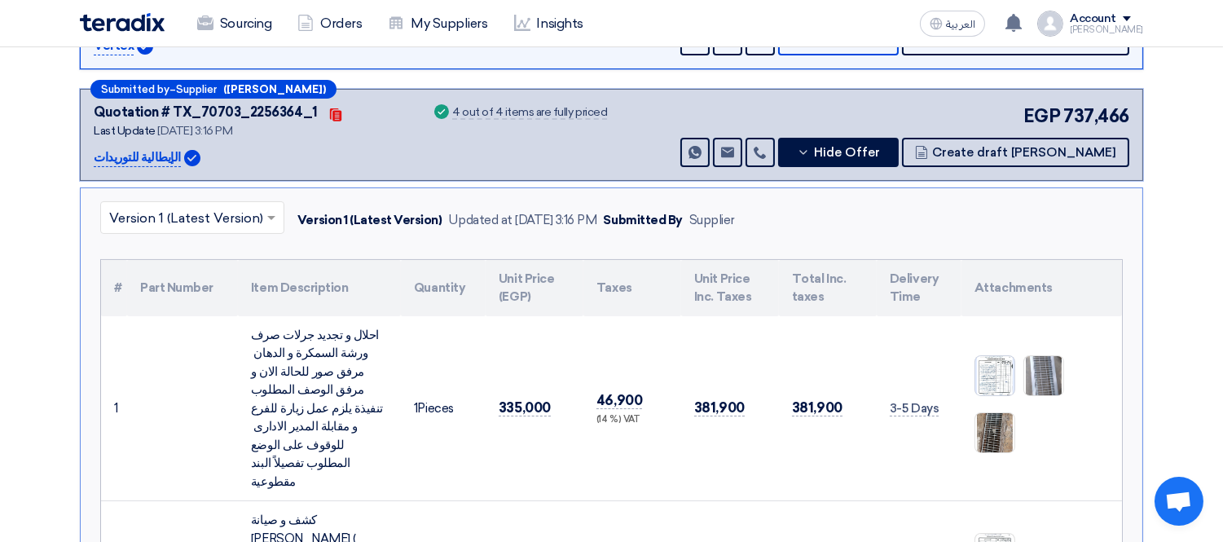
click at [995, 347] on img at bounding box center [994, 375] width 39 height 57
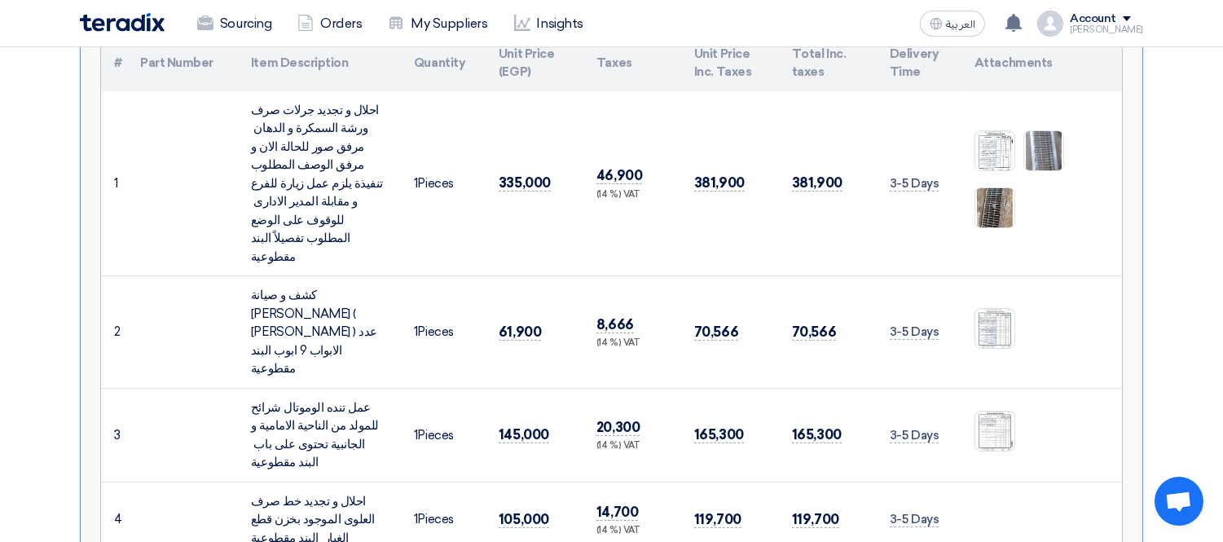
scroll to position [542, 0]
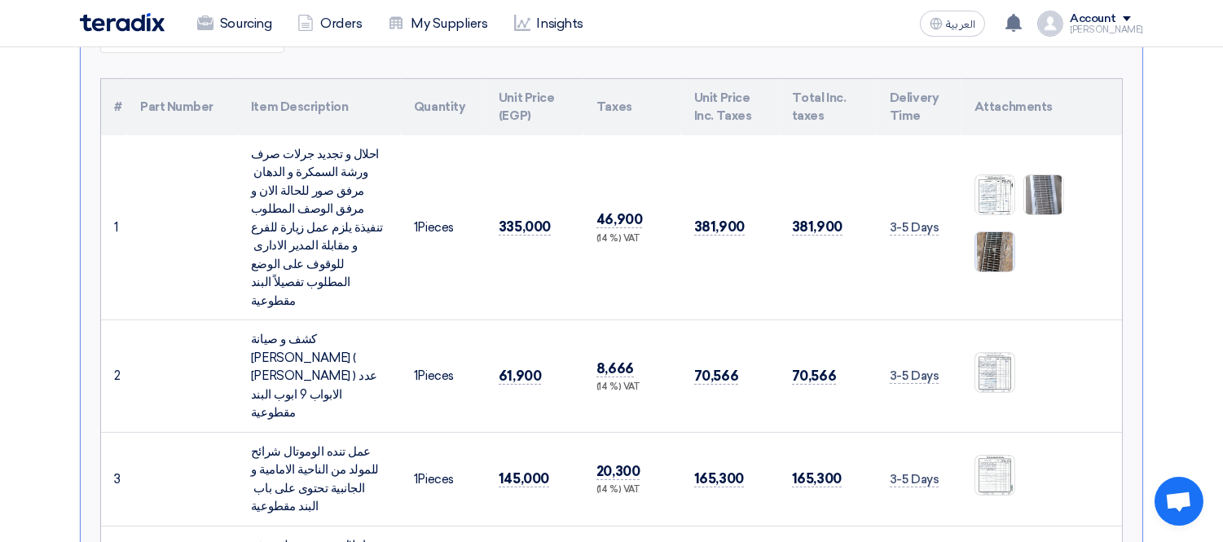
click at [990, 217] on img at bounding box center [994, 251] width 39 height 69
click at [1047, 167] on img at bounding box center [1043, 195] width 39 height 80
click at [994, 344] on img at bounding box center [994, 372] width 39 height 57
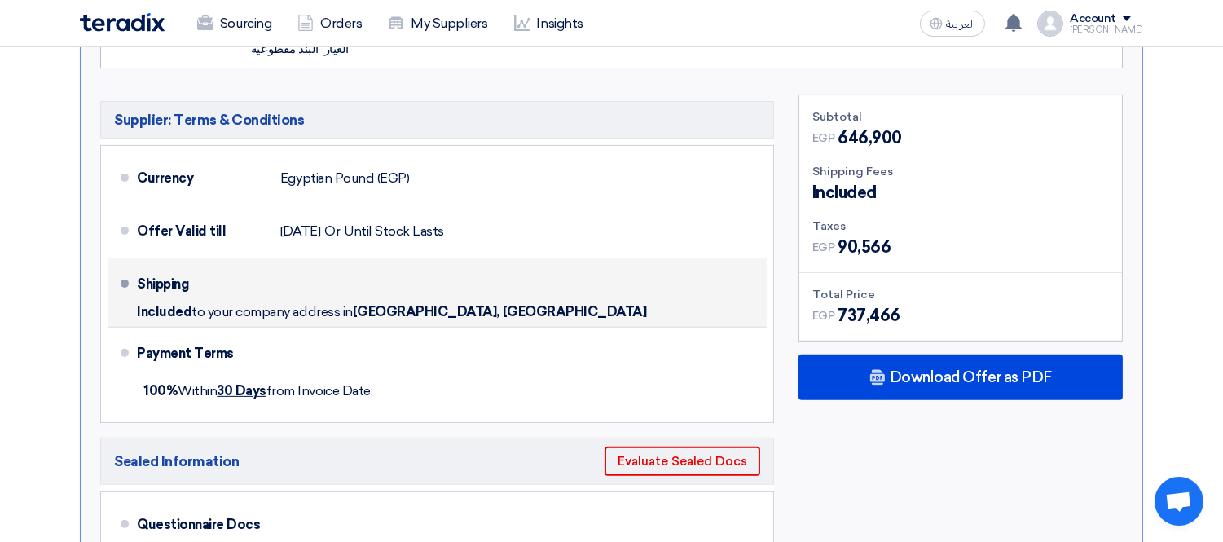
scroll to position [1086, 0]
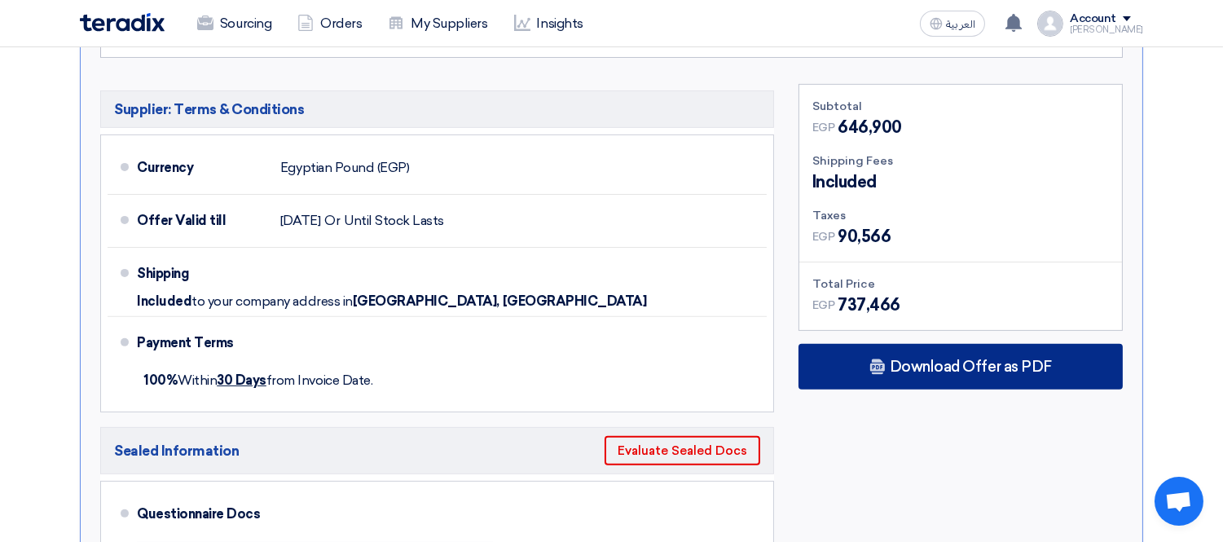
click at [929, 359] on span "Download Offer as PDF" at bounding box center [970, 366] width 162 height 15
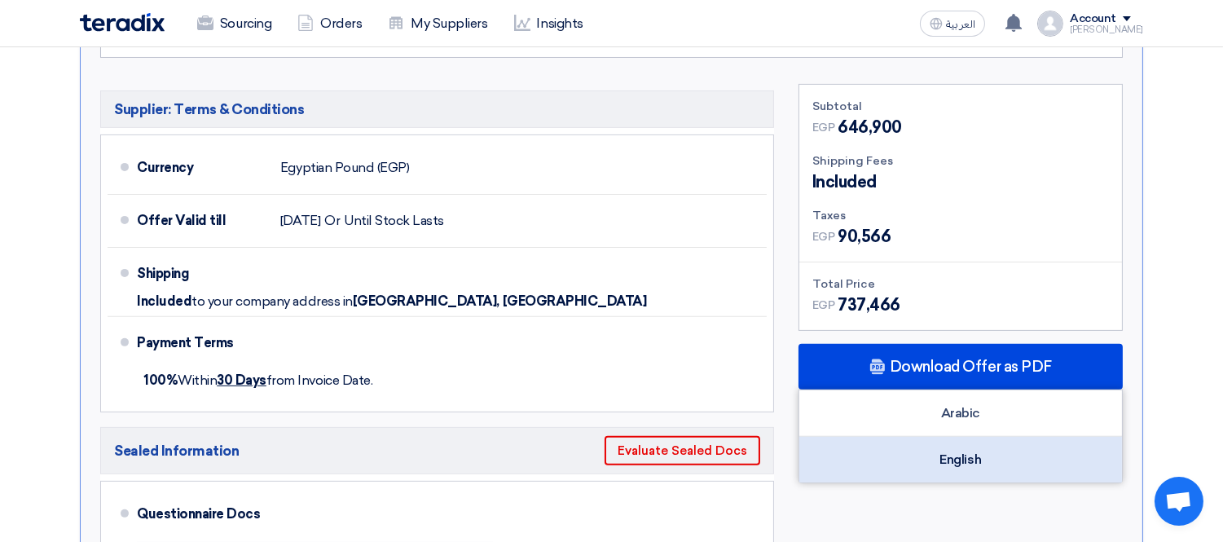
click at [986, 437] on div "English" at bounding box center [960, 460] width 323 height 46
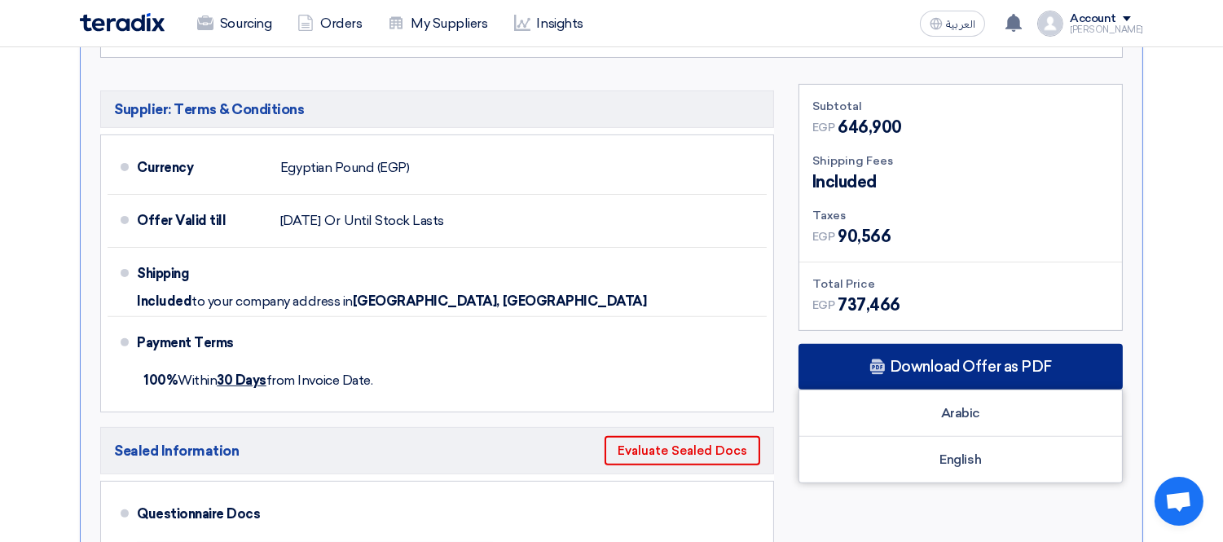
click at [922, 344] on div "Download Offer as PDF" at bounding box center [960, 367] width 324 height 46
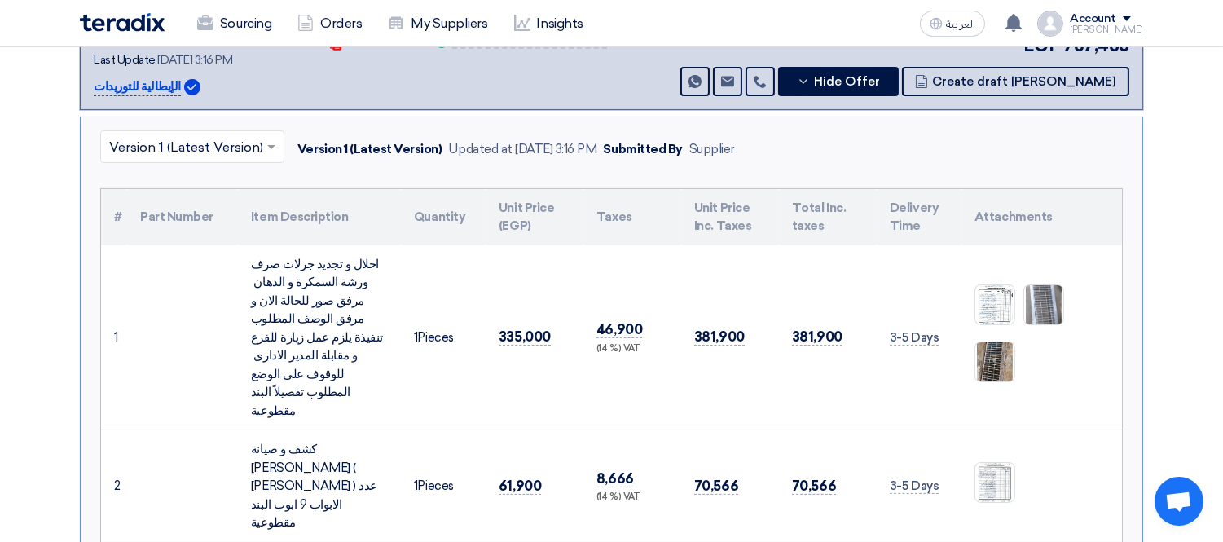
scroll to position [362, 0]
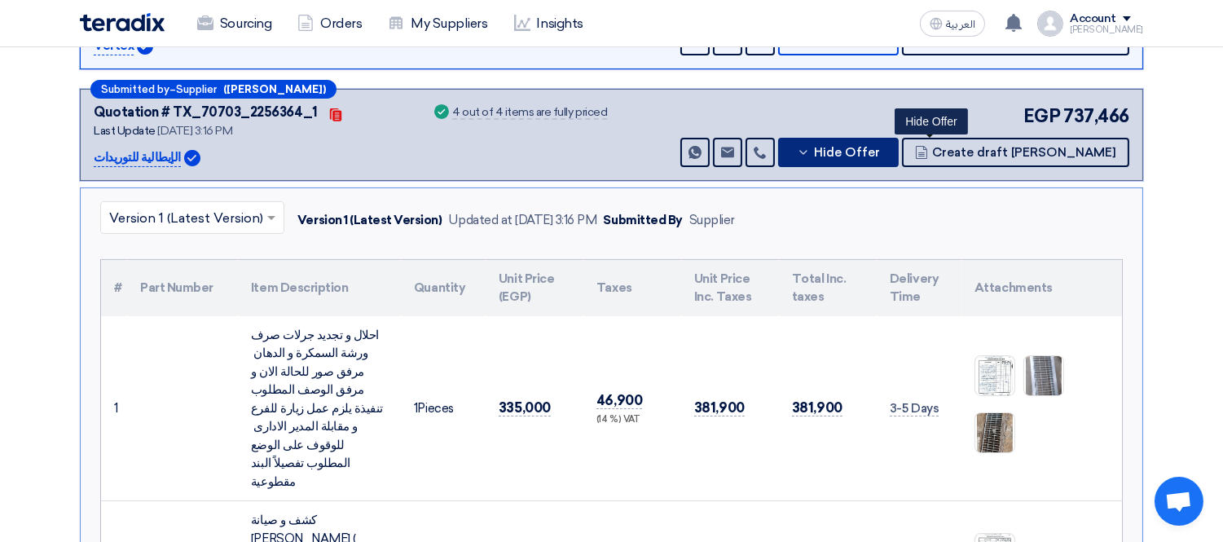
click at [810, 155] on icon at bounding box center [803, 152] width 13 height 13
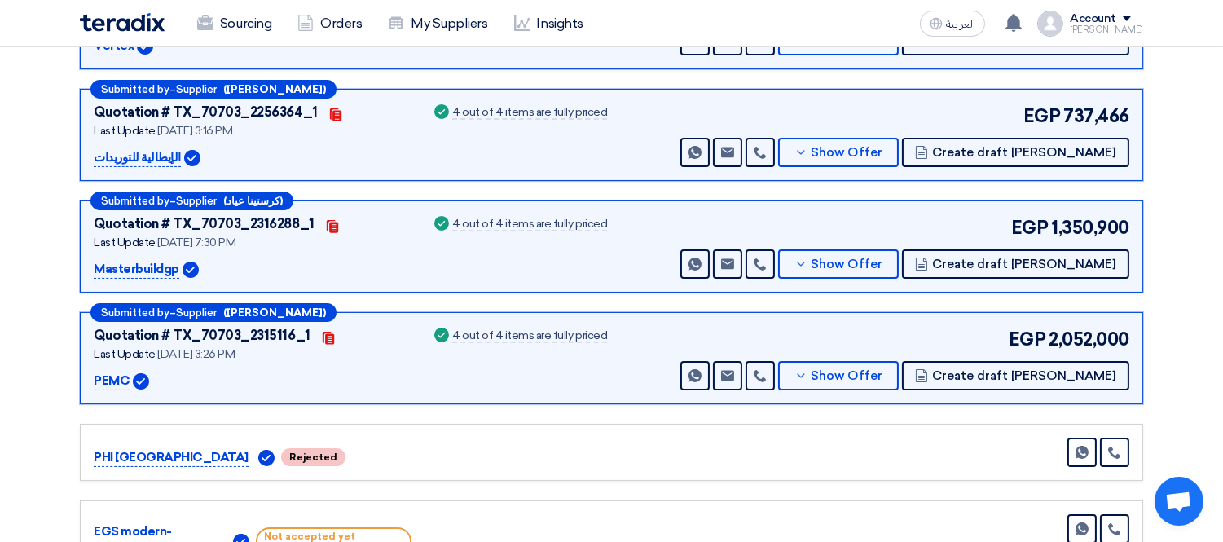
click at [142, 274] on p "Masterbuildgp" at bounding box center [137, 270] width 86 height 20
copy p "Masterbuildgp"
click at [883, 258] on span "Show Offer" at bounding box center [847, 264] width 72 height 12
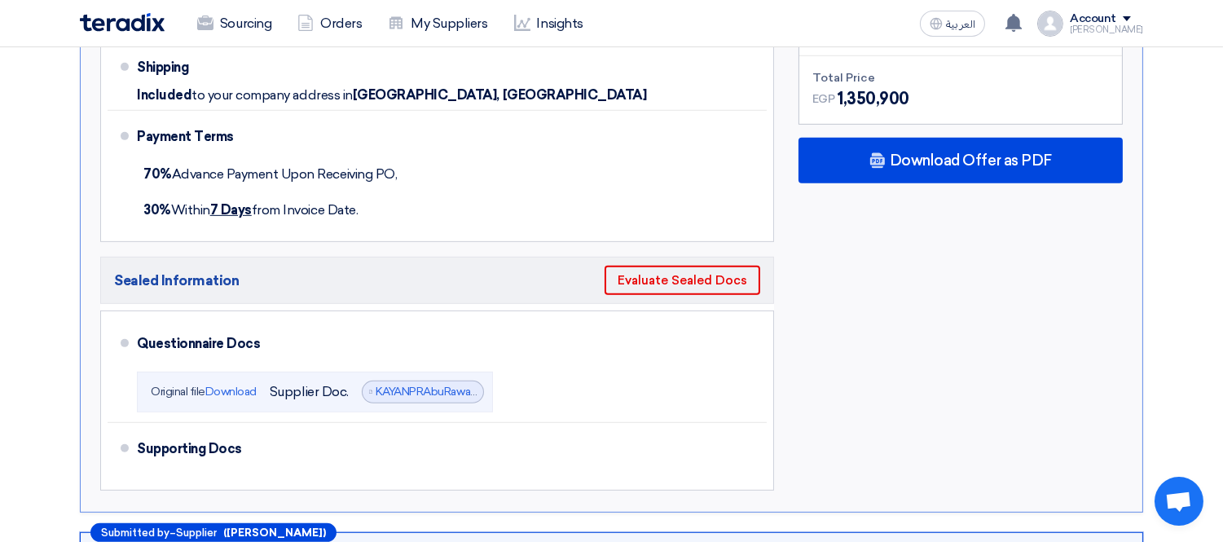
scroll to position [1447, 0]
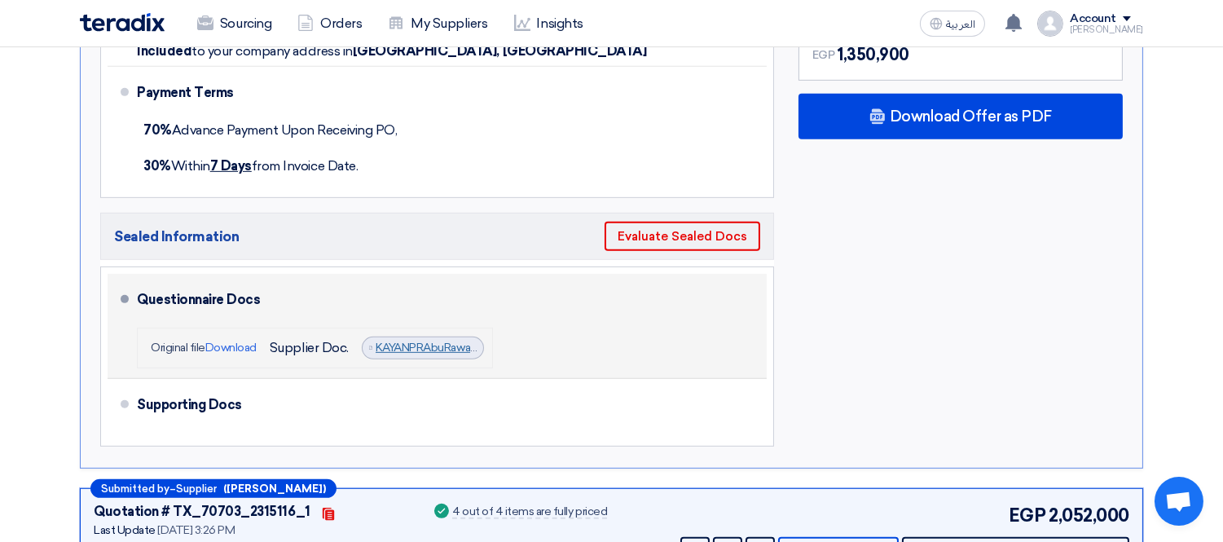
click at [419, 340] on link "KAYANPRAbuRawashworkshopmaintenancework_1755534570358.pdf" at bounding box center [552, 347] width 355 height 14
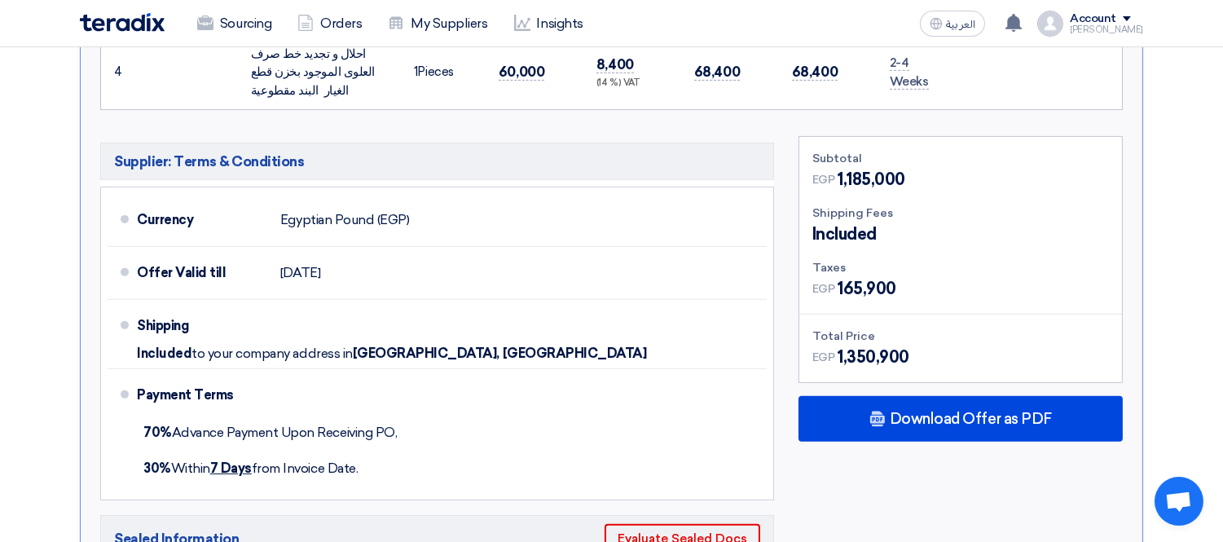
scroll to position [1266, 0]
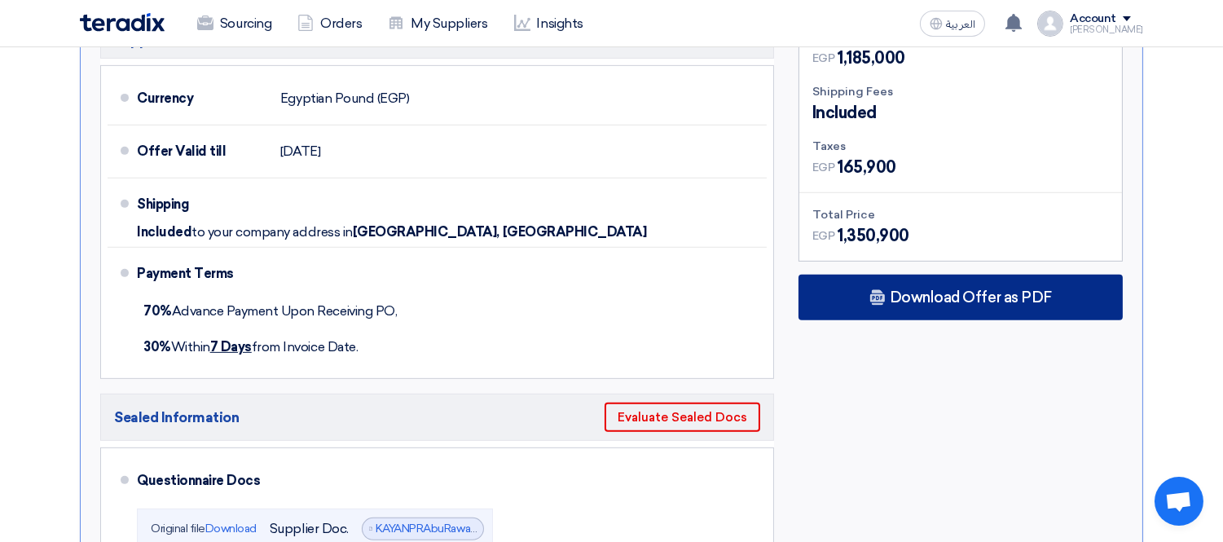
click at [920, 290] on span "Download Offer as PDF" at bounding box center [970, 297] width 162 height 15
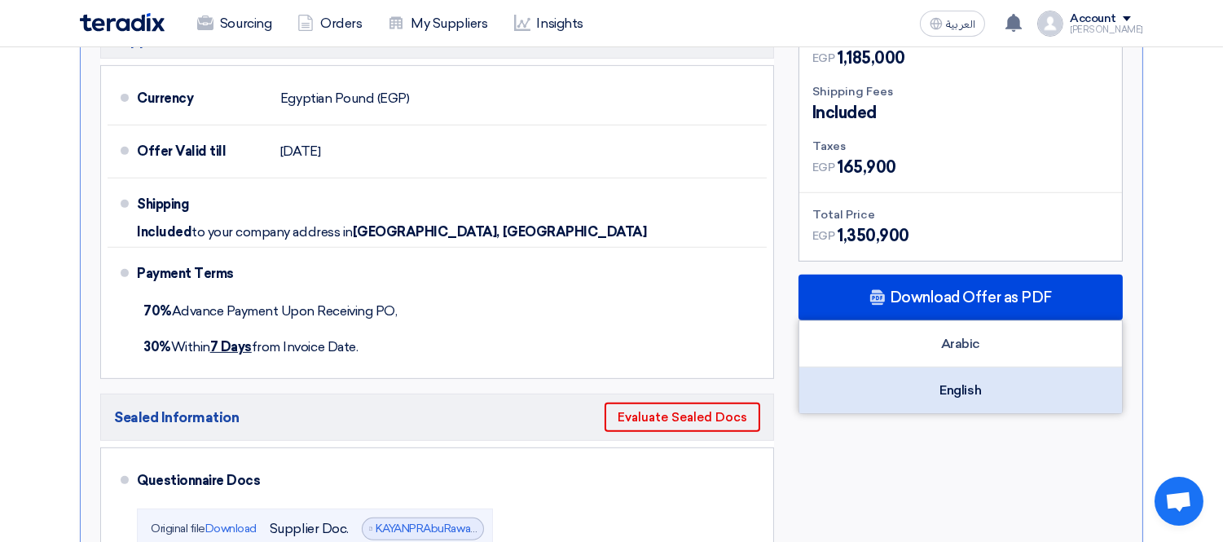
click at [996, 367] on div "English" at bounding box center [960, 390] width 323 height 46
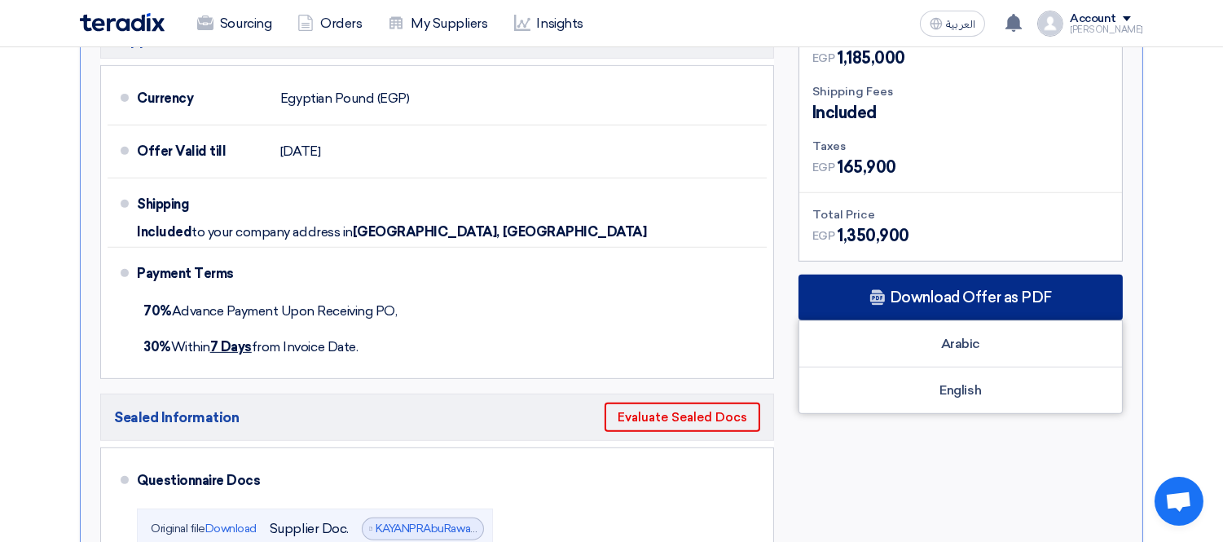
click at [920, 290] on span "Download Offer as PDF" at bounding box center [970, 297] width 162 height 15
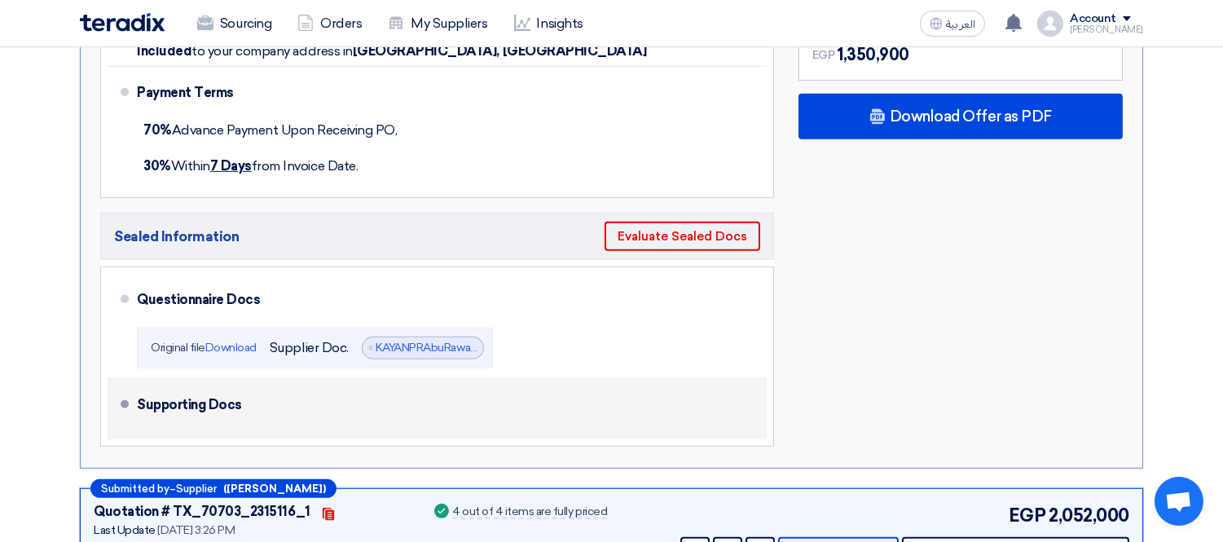
scroll to position [1629, 0]
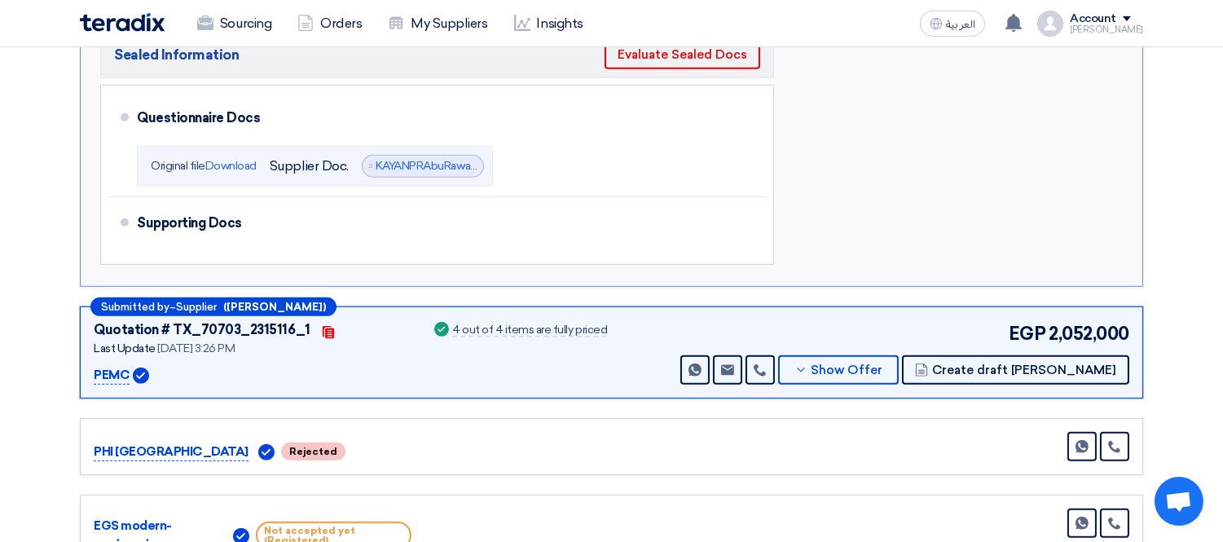
click at [116, 366] on p "PEMC" at bounding box center [112, 376] width 36 height 20
copy p "PEMC"
click at [883, 364] on span "Show Offer" at bounding box center [847, 370] width 72 height 12
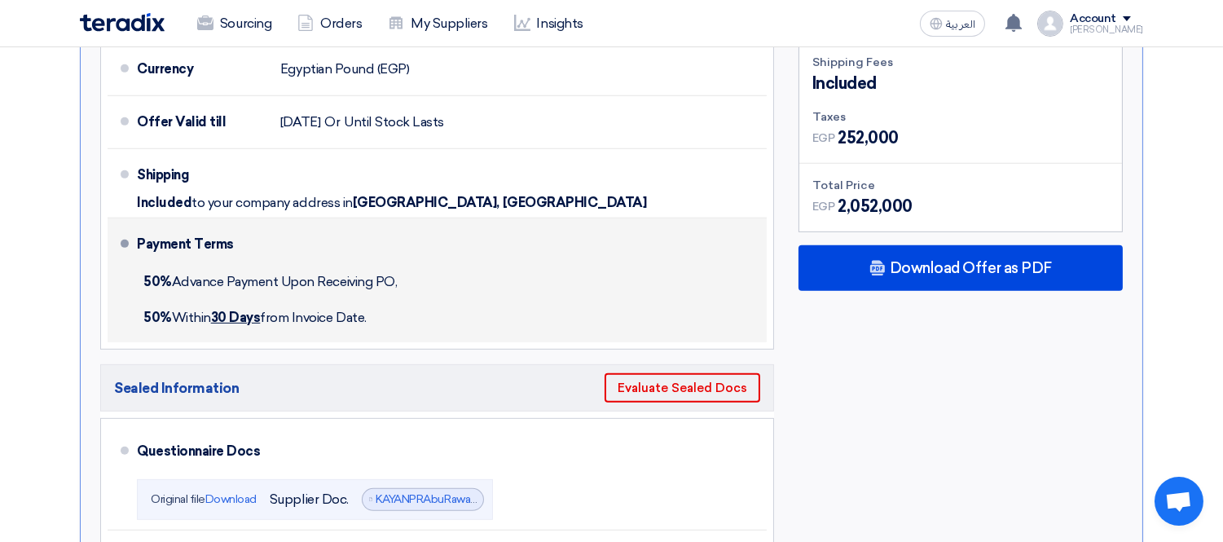
scroll to position [1447, 0]
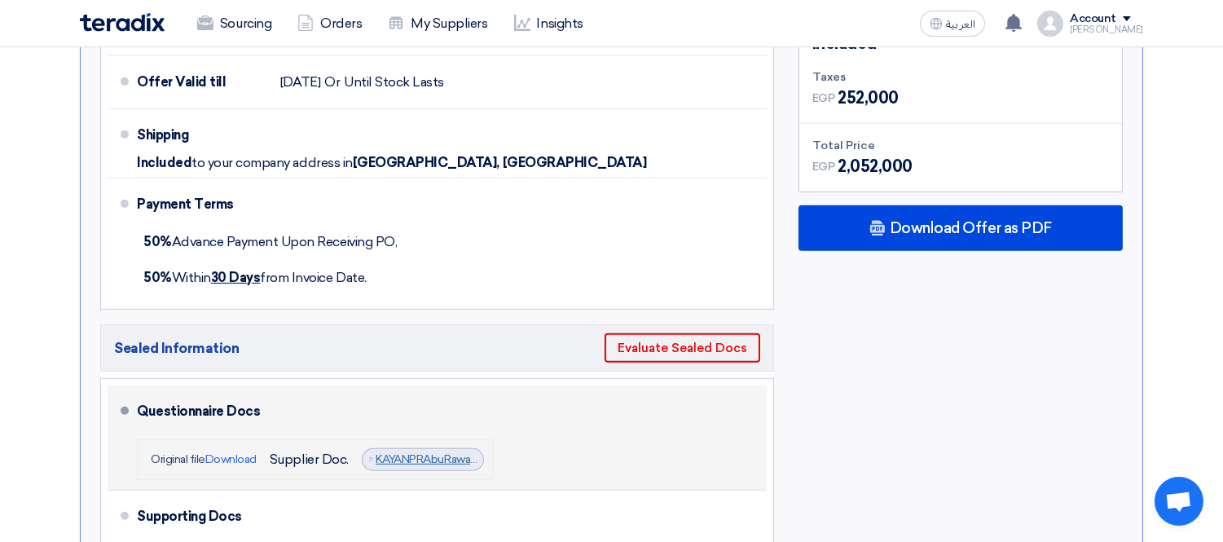
click at [438, 452] on link "KAYANPRAbuRawashworkshopmaintenancework_1755519966589.pdf" at bounding box center [551, 459] width 353 height 14
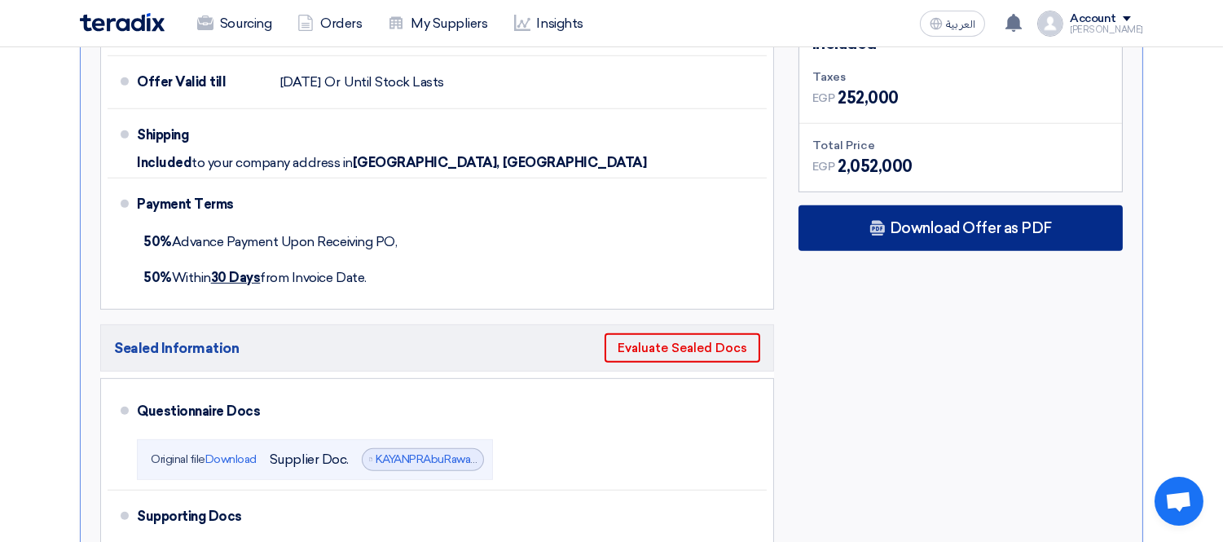
click at [933, 205] on div "Download Offer as PDF" at bounding box center [960, 228] width 324 height 46
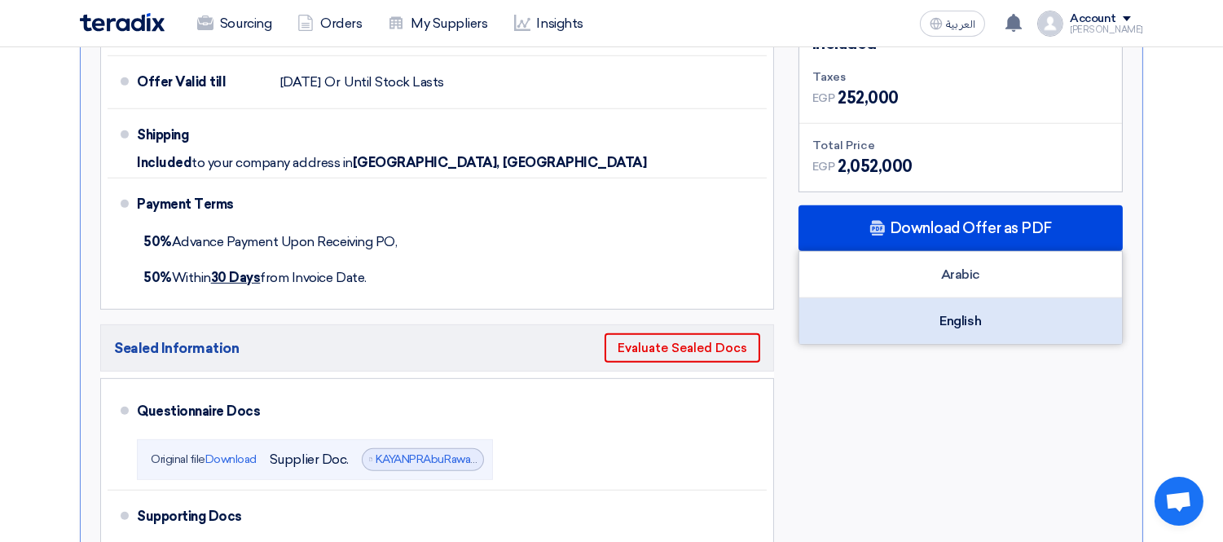
click at [911, 298] on div "English" at bounding box center [960, 321] width 323 height 46
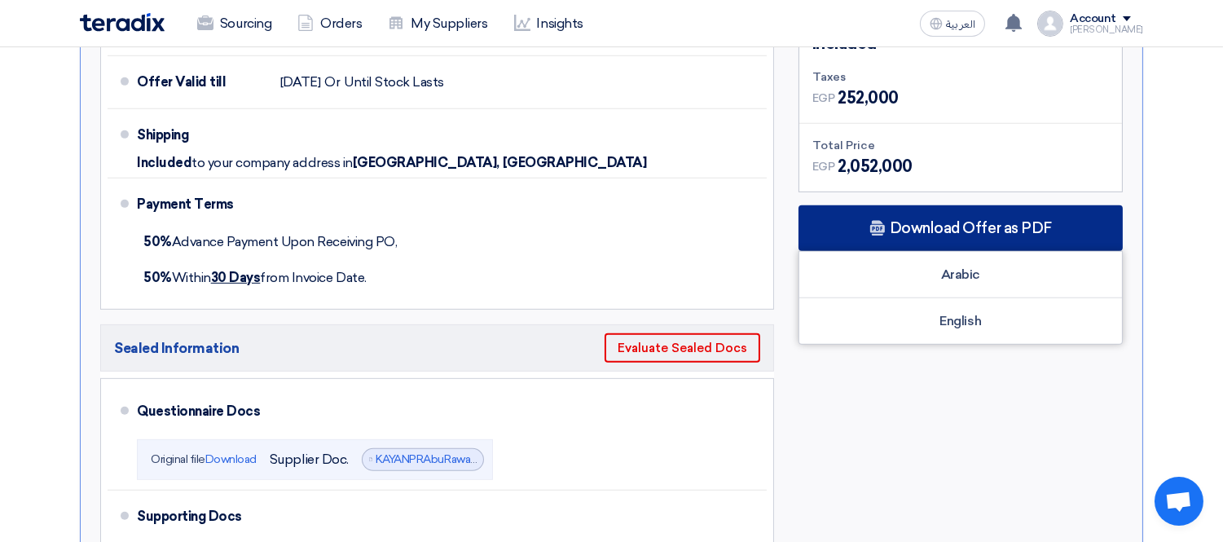
click at [876, 205] on div "Download Offer as PDF" at bounding box center [960, 228] width 324 height 46
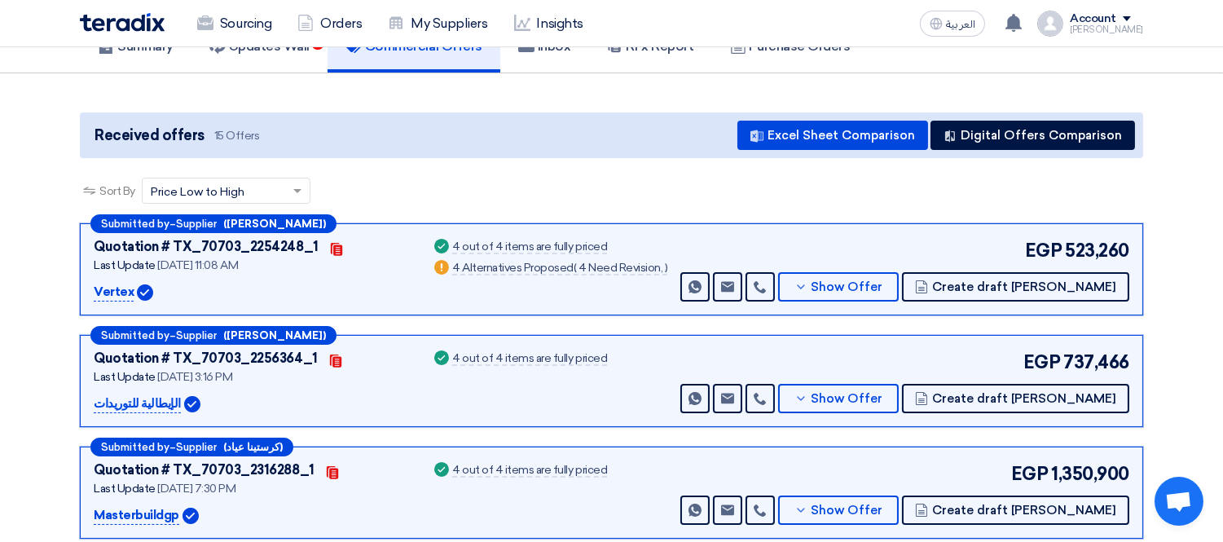
scroll to position [362, 0]
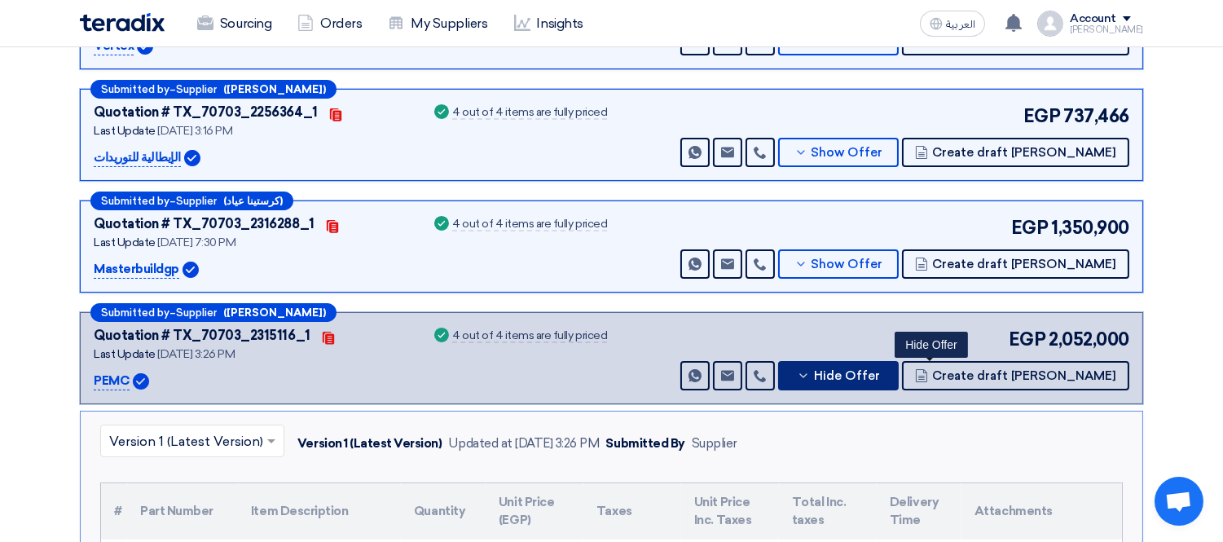
click at [880, 377] on span "Hide Offer" at bounding box center [847, 376] width 66 height 12
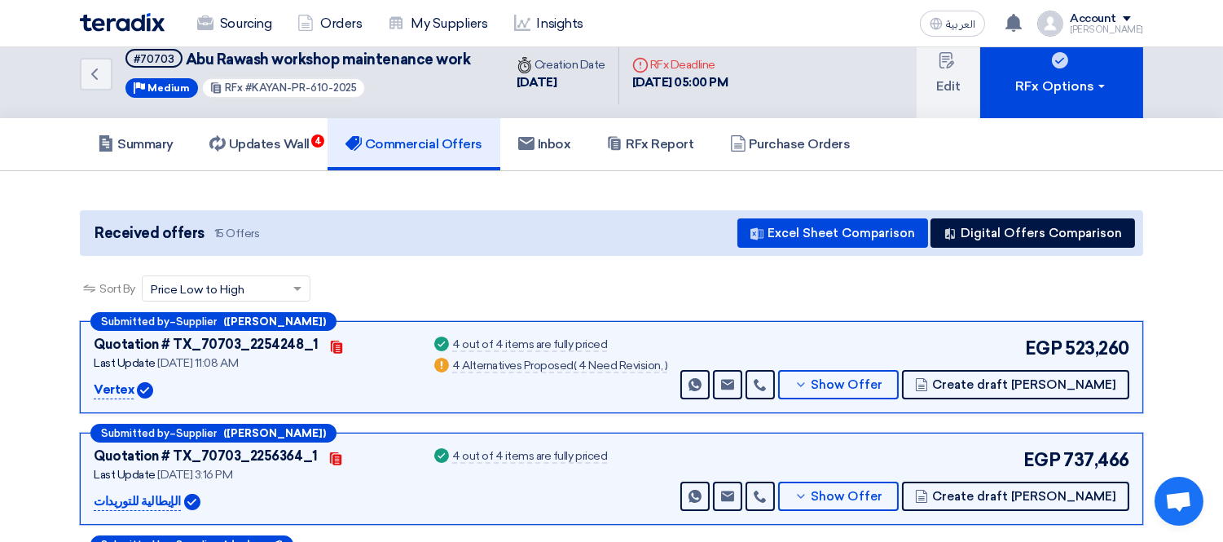
scroll to position [0, 0]
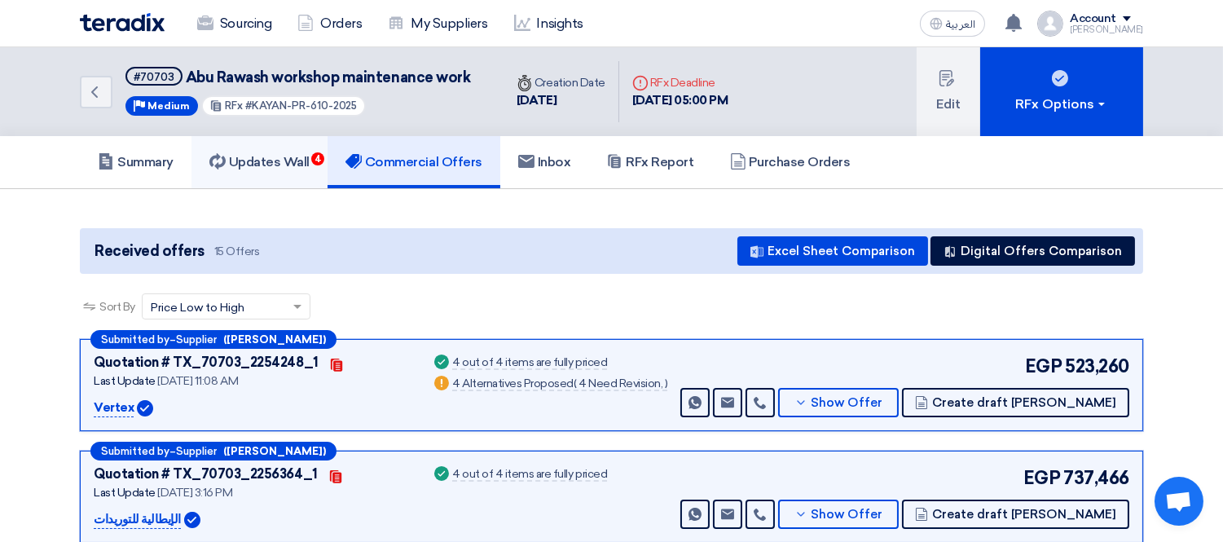
click at [279, 154] on h5 "Updates Wall 4" at bounding box center [259, 162] width 100 height 16
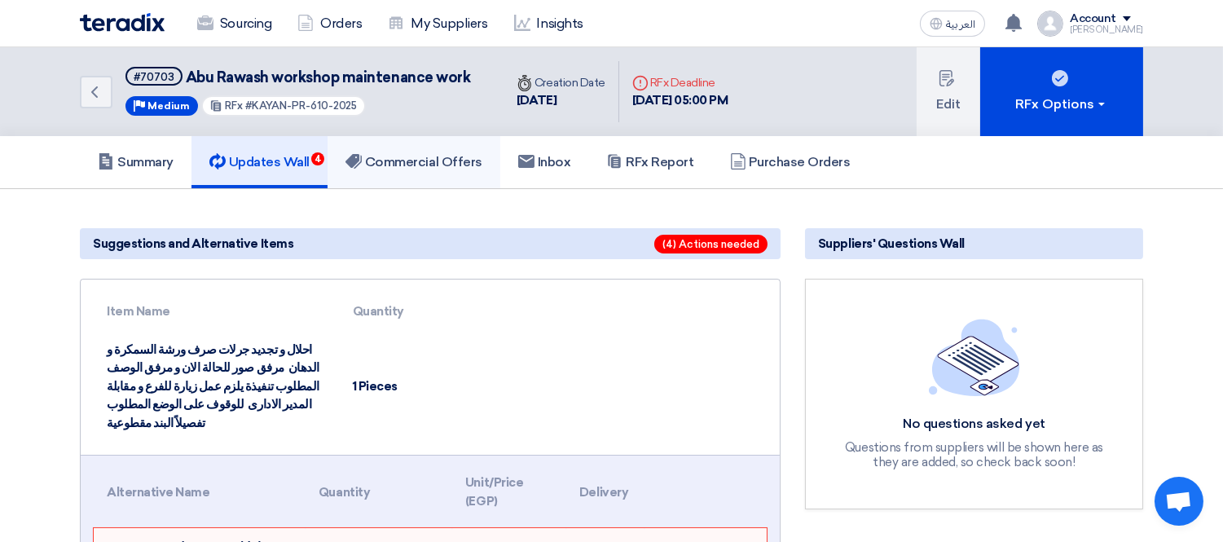
click at [408, 157] on h5 "Commercial Offers" at bounding box center [413, 162] width 137 height 16
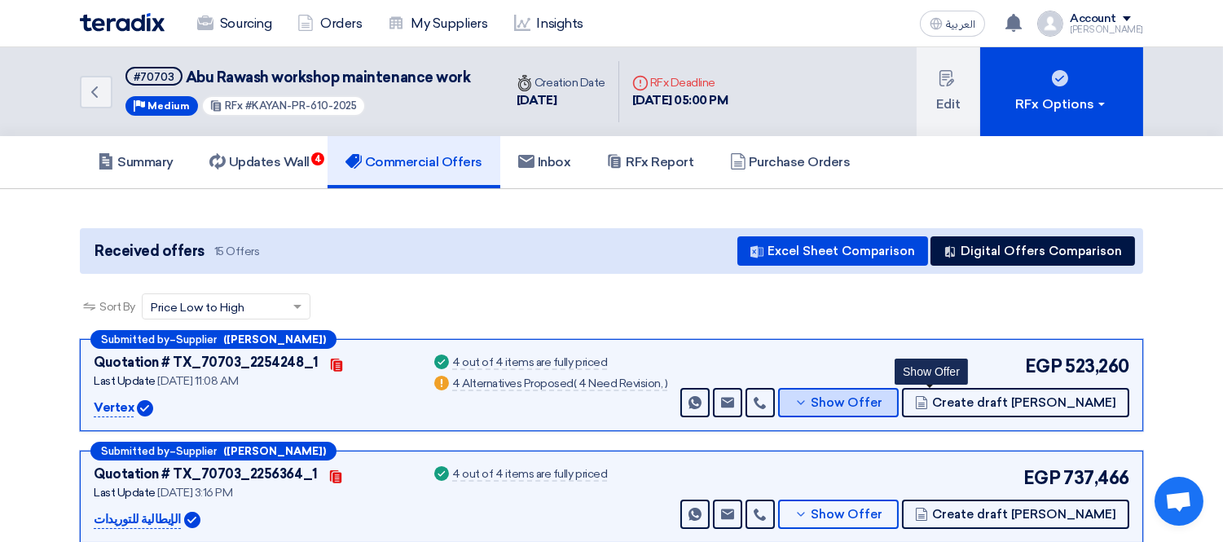
click at [883, 397] on span "Show Offer" at bounding box center [847, 403] width 72 height 12
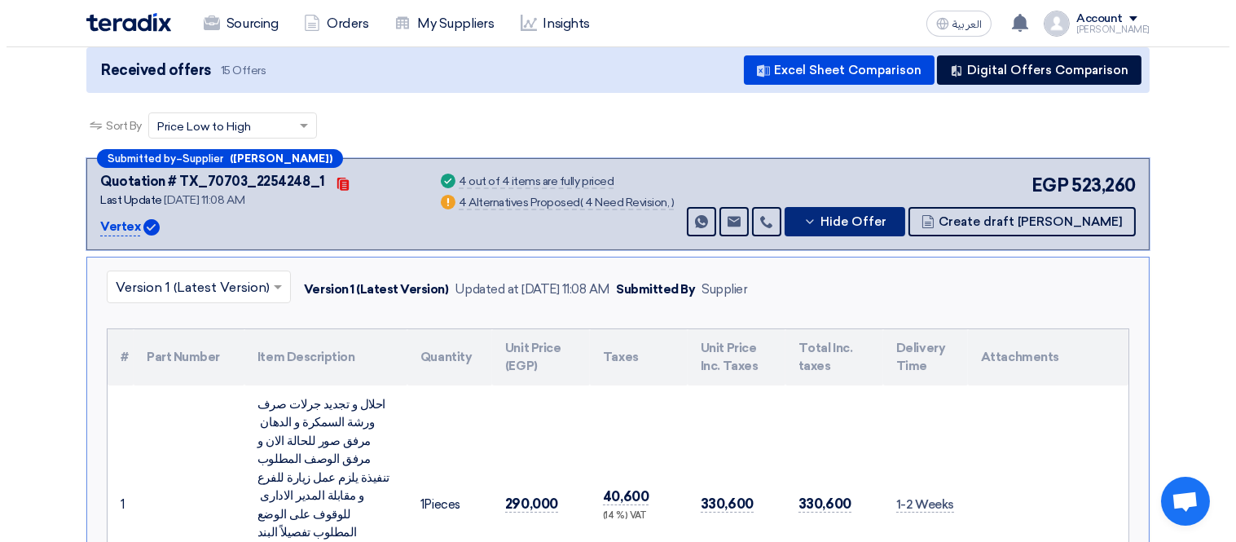
scroll to position [542, 0]
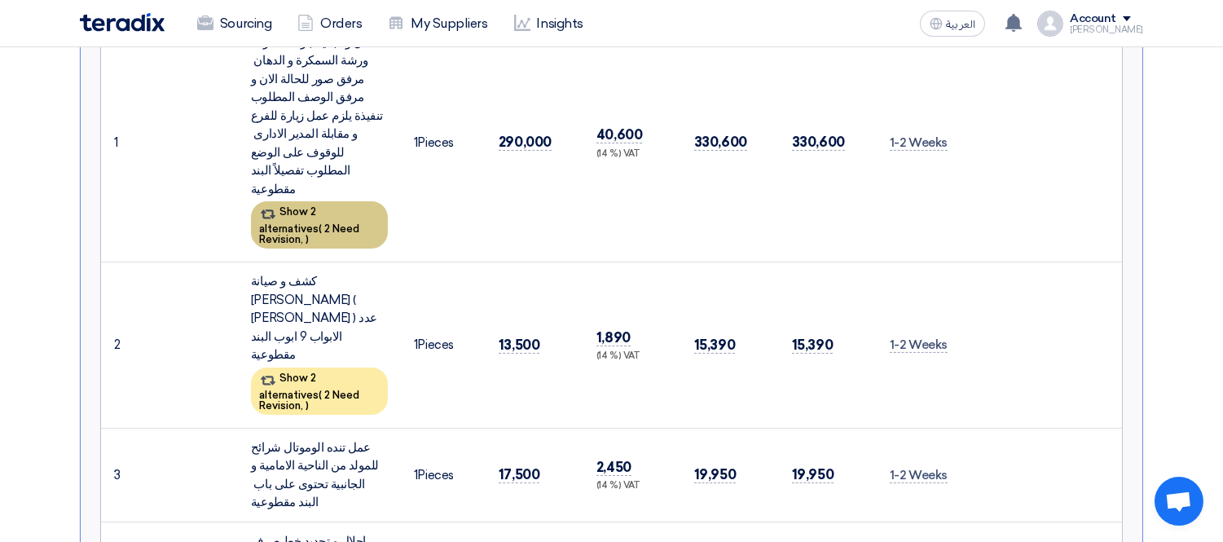
click at [340, 222] on span "2 Need Revision," at bounding box center [309, 233] width 100 height 23
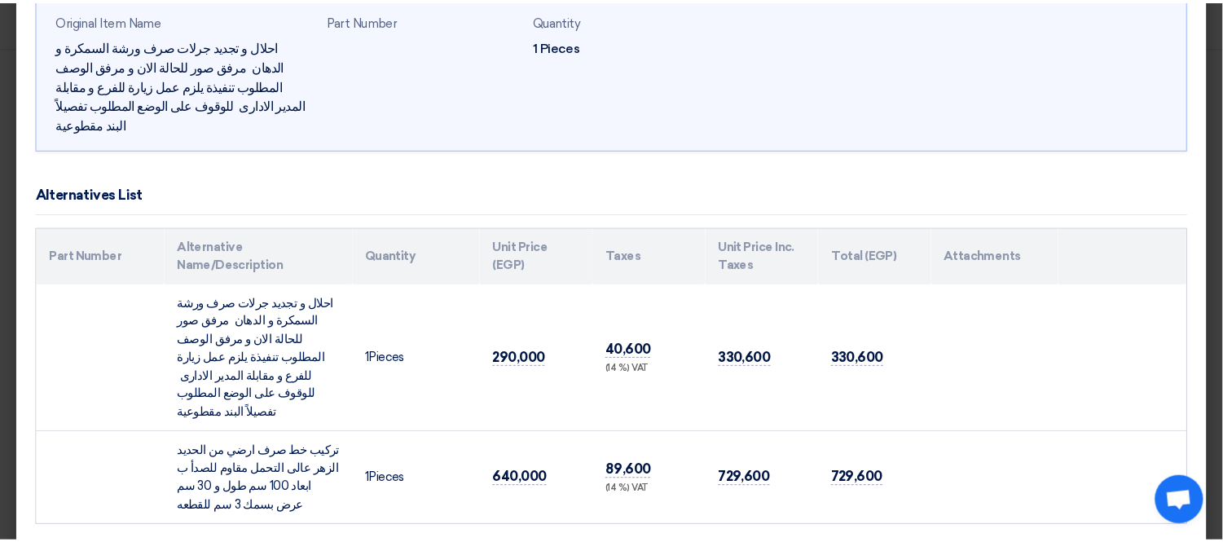
scroll to position [102, 0]
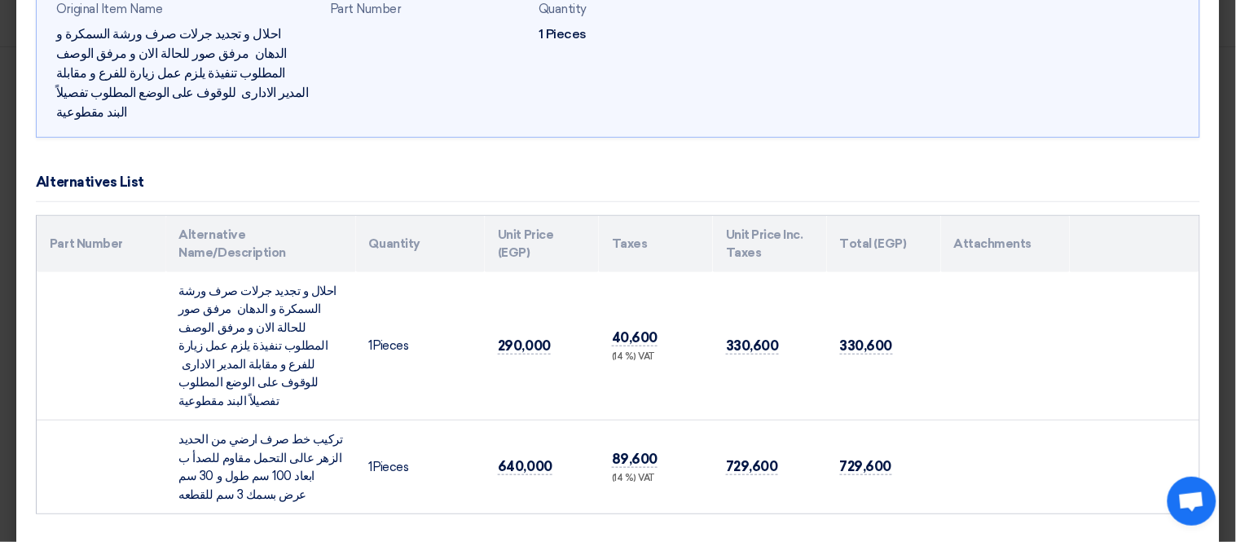
click at [3, 318] on modal-container "The supplier suggests 2 alternatives for this item × Original Item Name احلال و…" at bounding box center [618, 271] width 1236 height 542
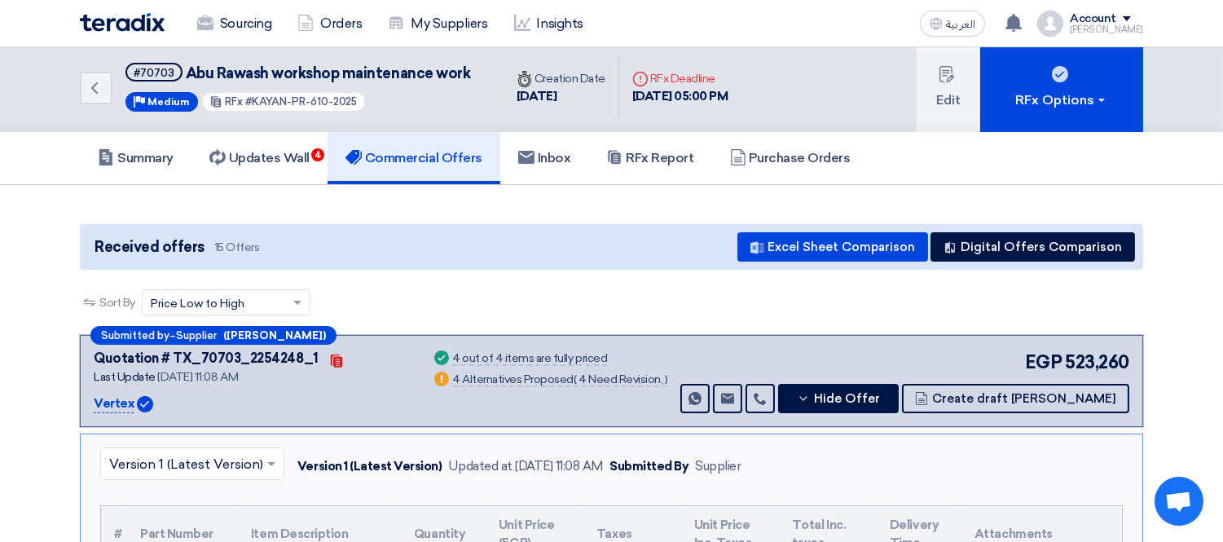
scroll to position [0, 0]
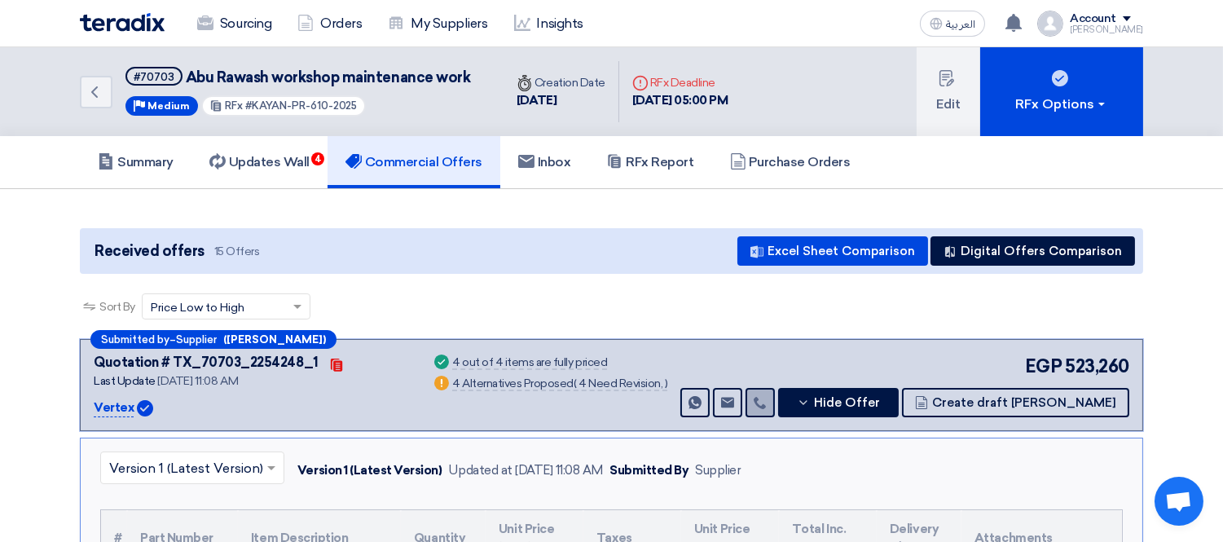
click at [766, 402] on icon at bounding box center [759, 402] width 13 height 13
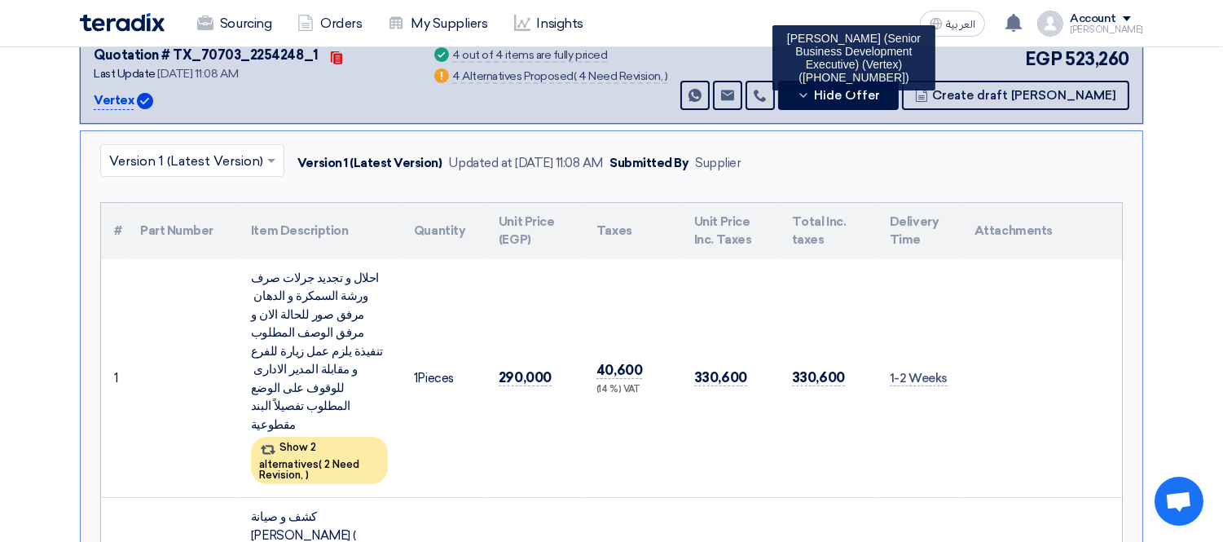
scroll to position [181, 0]
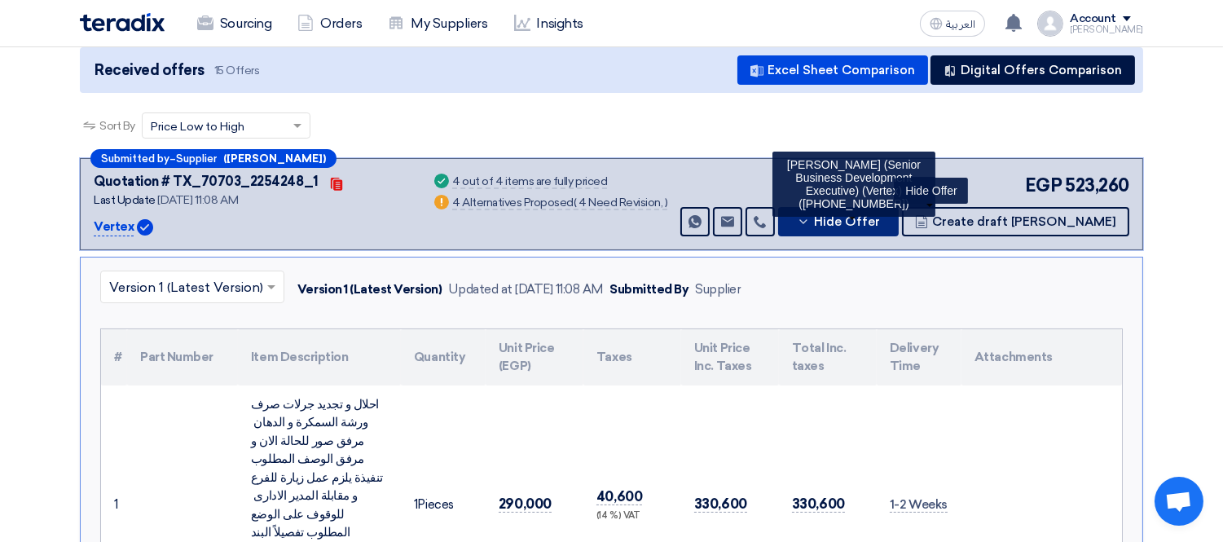
click at [810, 221] on icon at bounding box center [803, 221] width 13 height 13
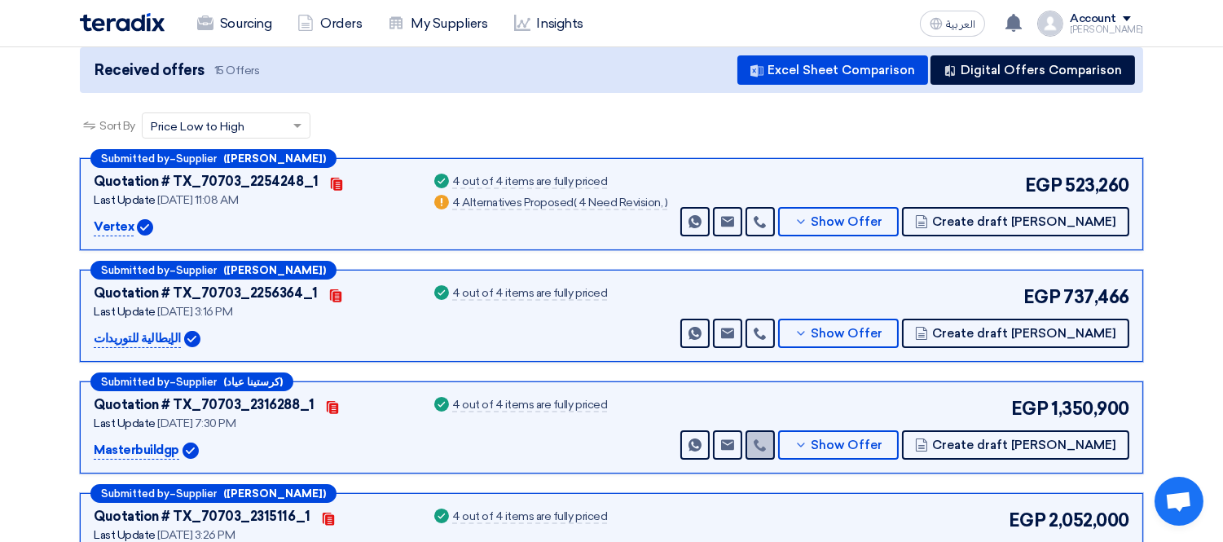
click at [766, 444] on icon at bounding box center [759, 444] width 13 height 13
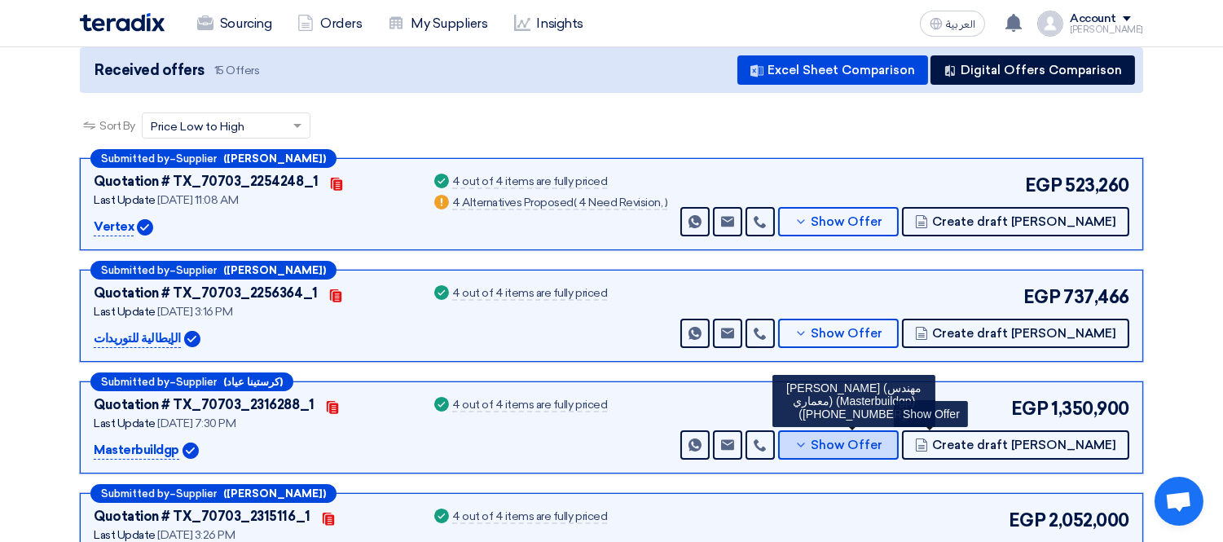
click at [898, 432] on button "Show Offer" at bounding box center [838, 444] width 121 height 29
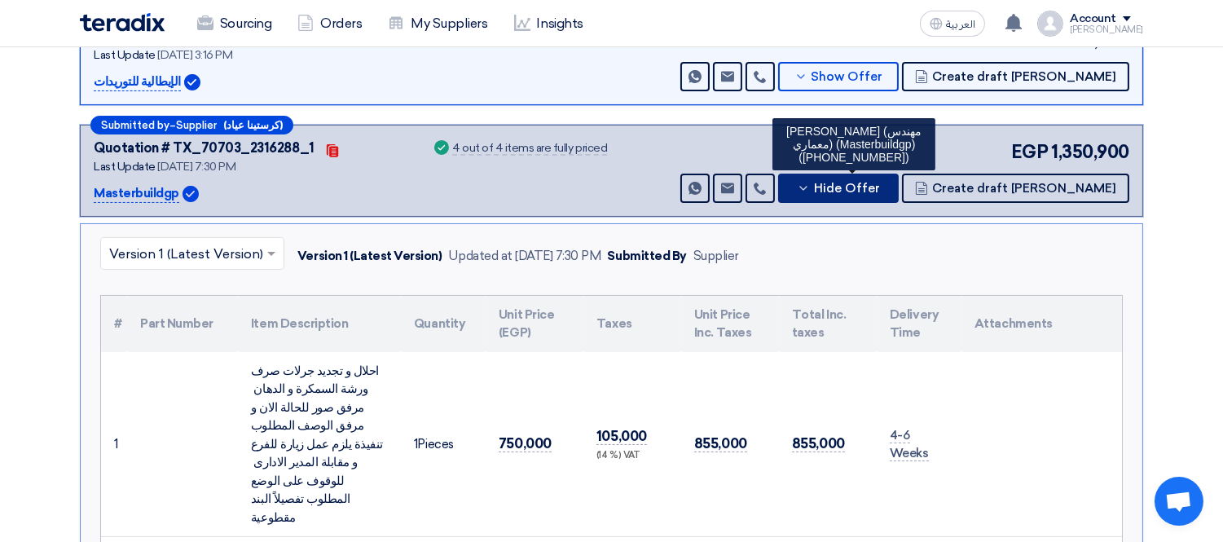
scroll to position [362, 0]
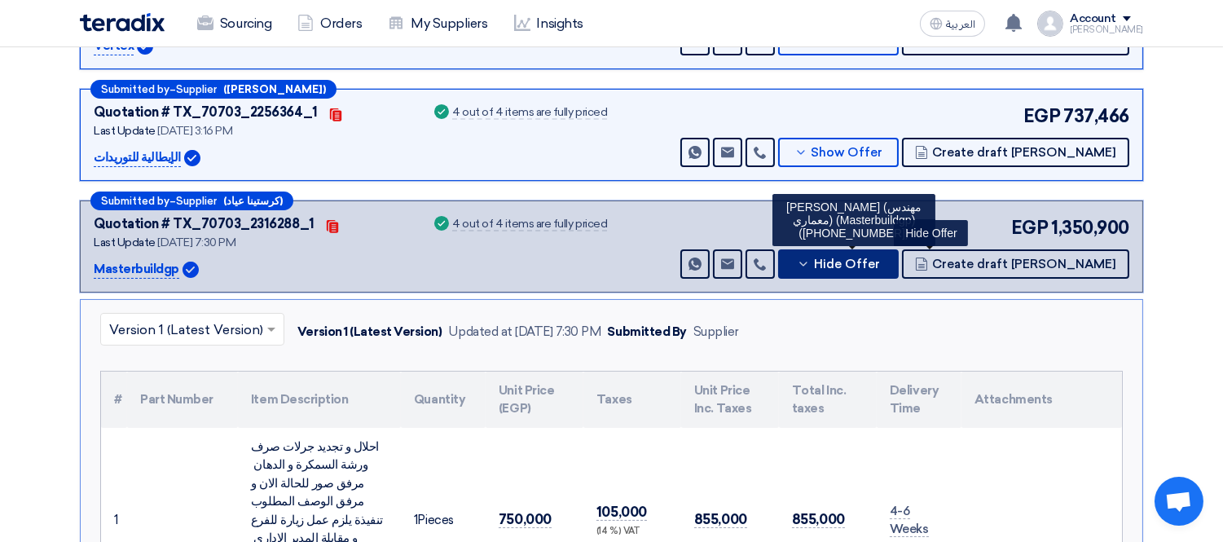
click at [880, 267] on span "Hide Offer" at bounding box center [847, 264] width 66 height 12
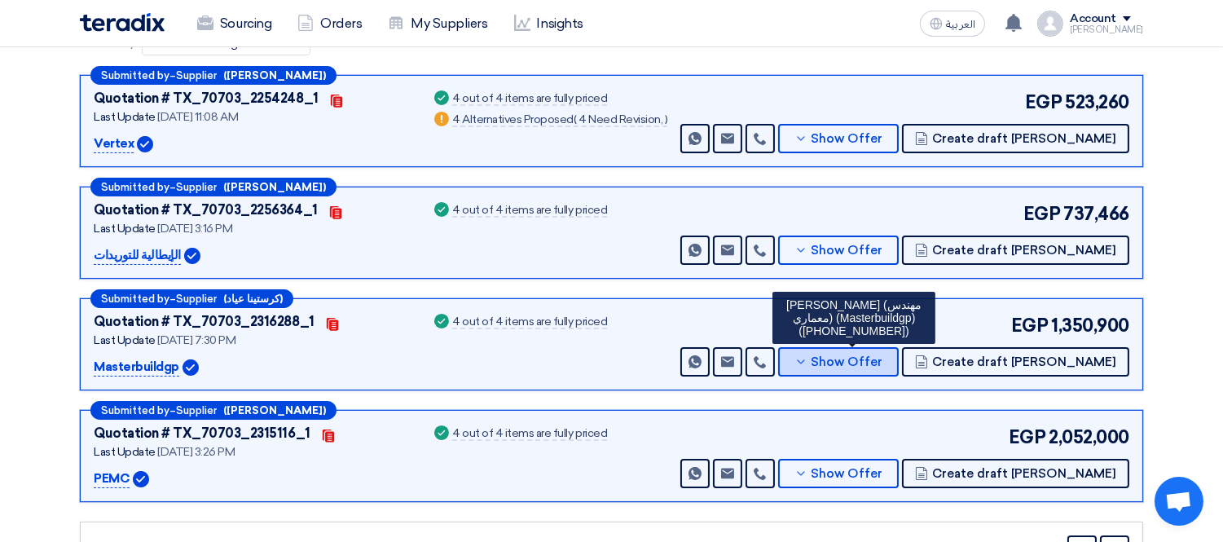
scroll to position [267, 0]
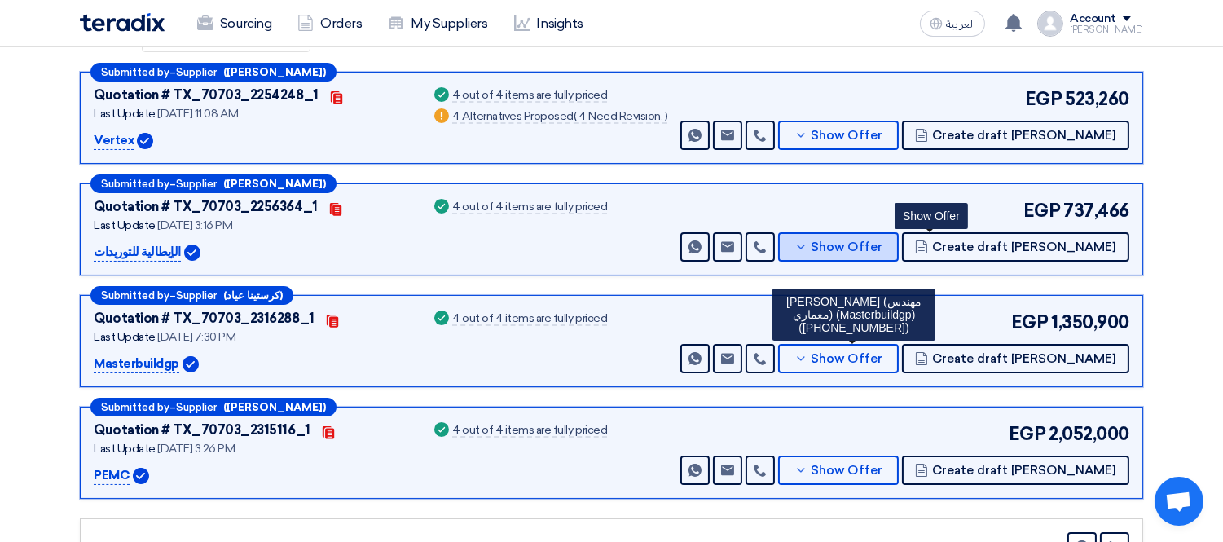
click at [898, 233] on button "Show Offer" at bounding box center [838, 246] width 121 height 29
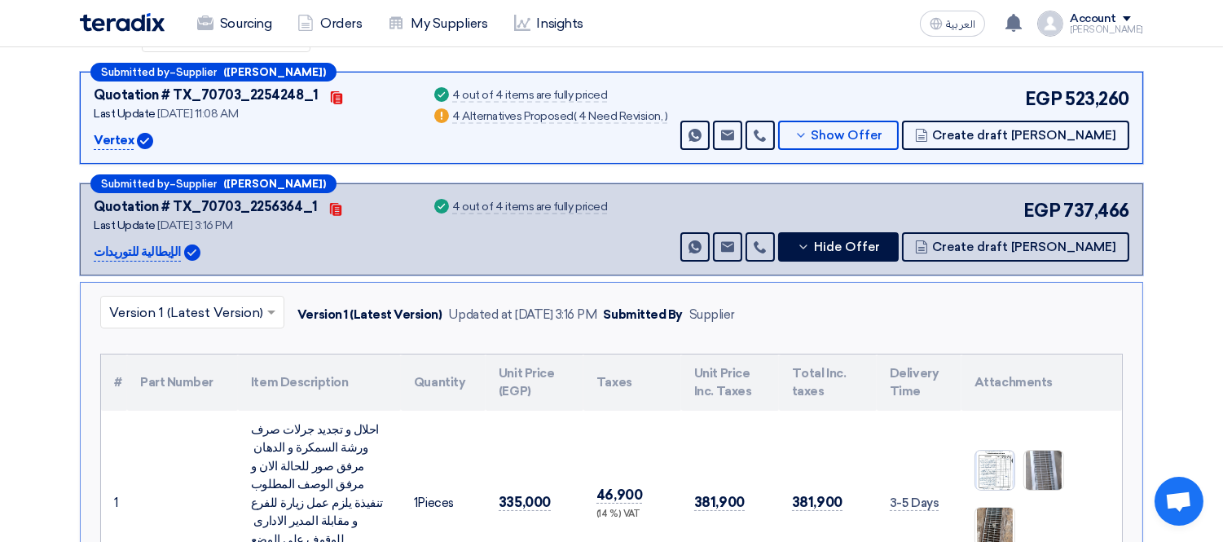
click at [998, 441] on img at bounding box center [994, 469] width 39 height 57
click at [810, 242] on icon at bounding box center [803, 246] width 13 height 13
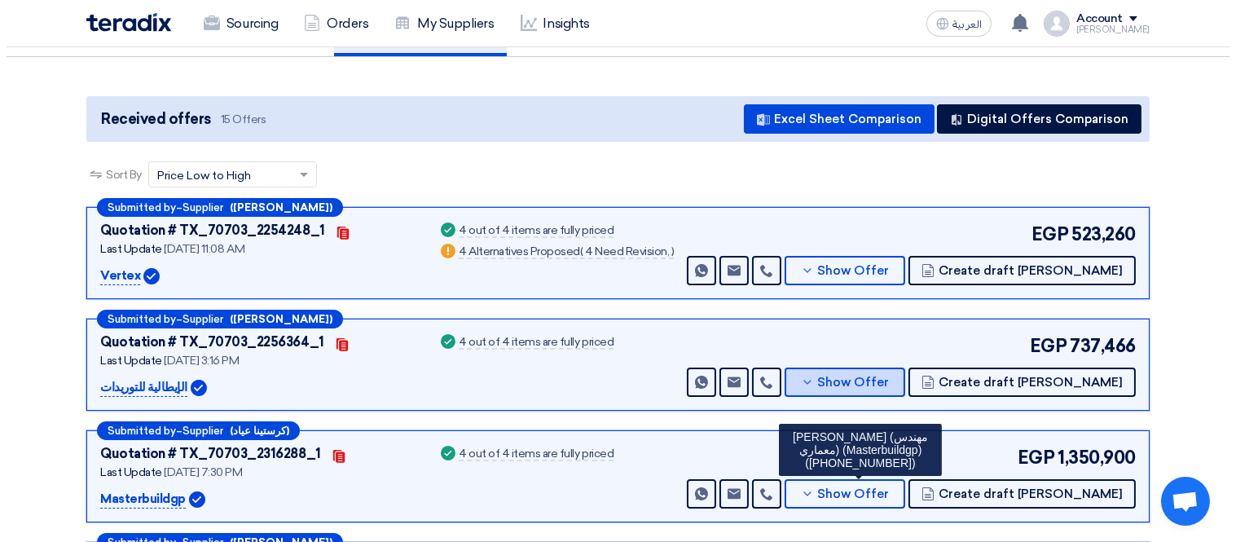
scroll to position [0, 0]
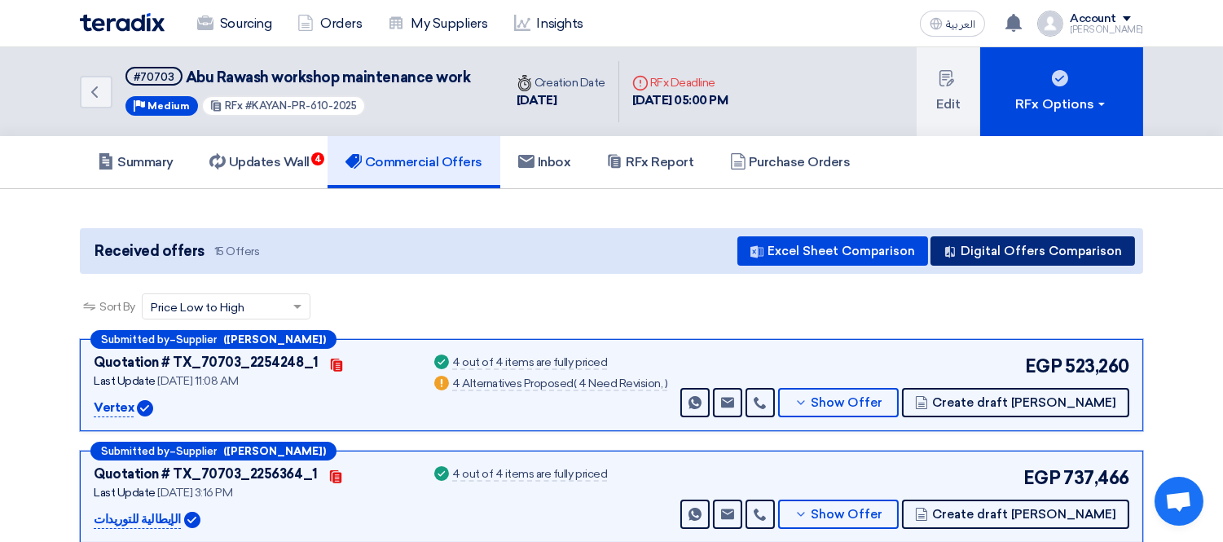
click at [1062, 245] on button "Digital Offers Comparison" at bounding box center [1032, 250] width 204 height 29
